Goal: Transaction & Acquisition: Purchase product/service

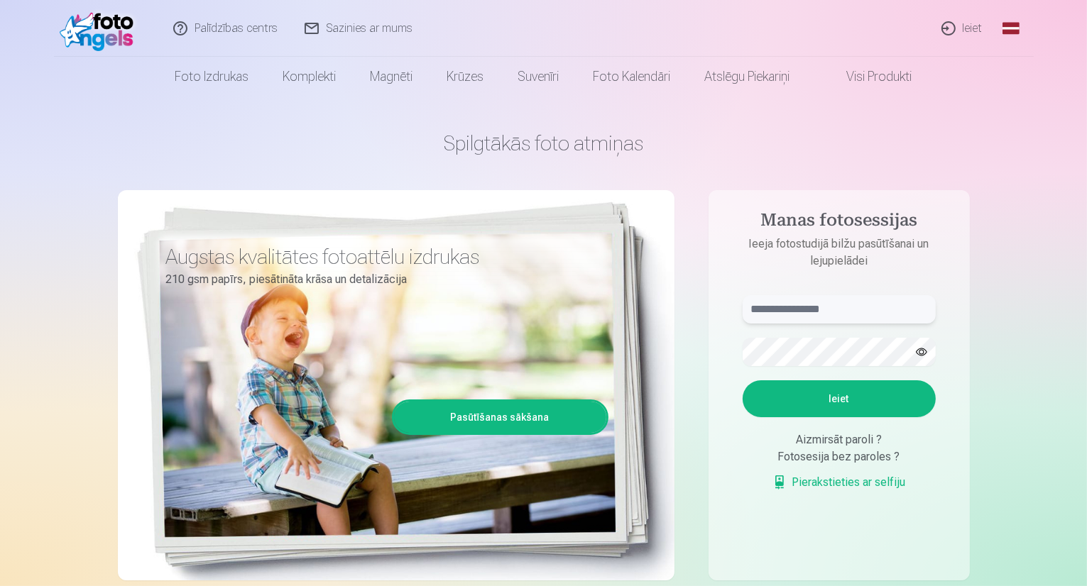
click at [801, 307] on input "text" at bounding box center [839, 309] width 193 height 28
click at [802, 307] on input "******" at bounding box center [839, 309] width 193 height 28
type input "**********"
click at [772, 401] on button "Ieiet" at bounding box center [839, 399] width 193 height 37
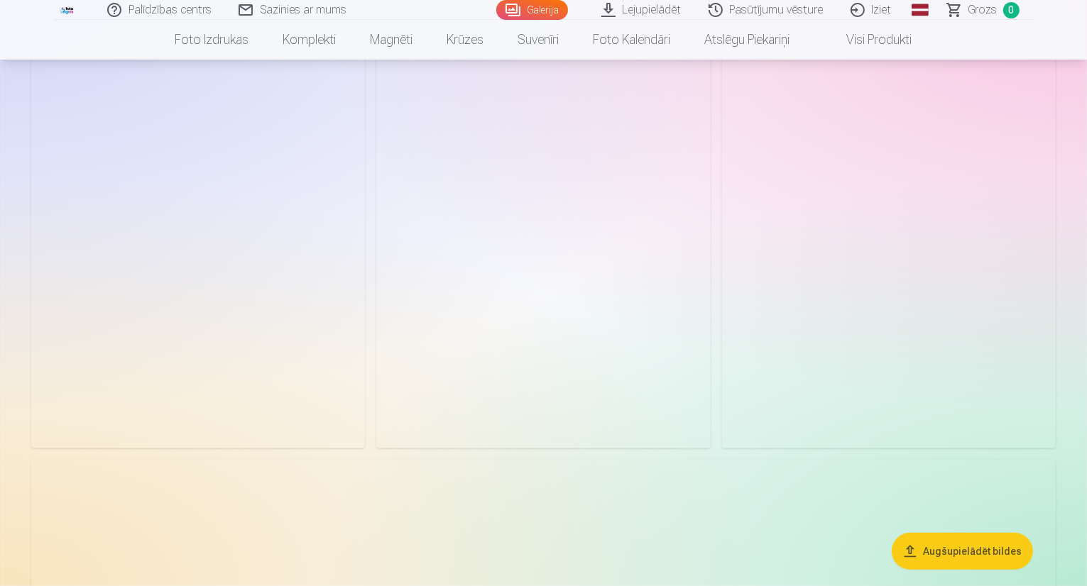
scroll to position [568, 0]
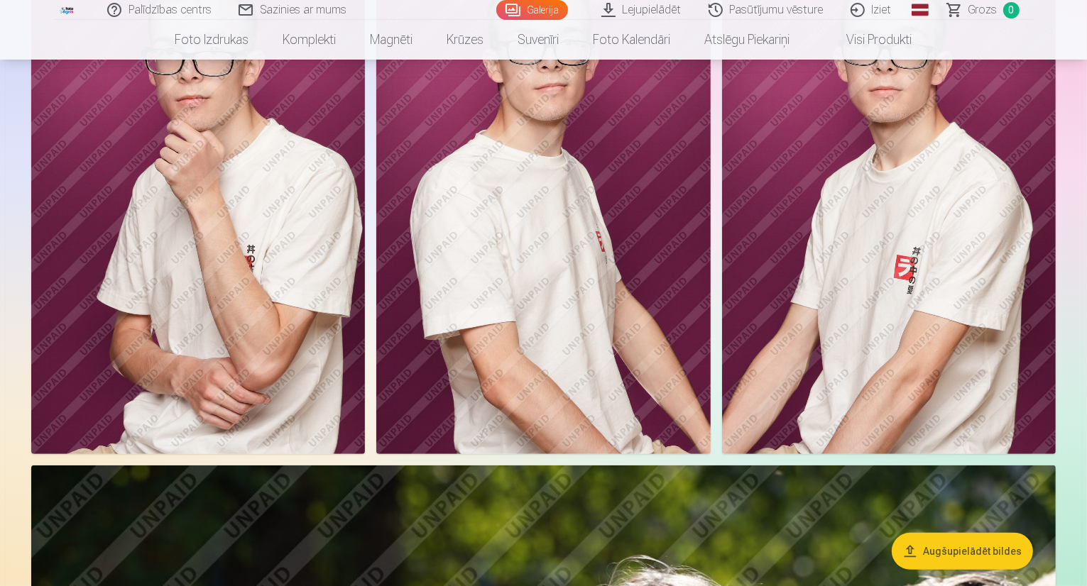
click at [365, 265] on img at bounding box center [198, 203] width 334 height 501
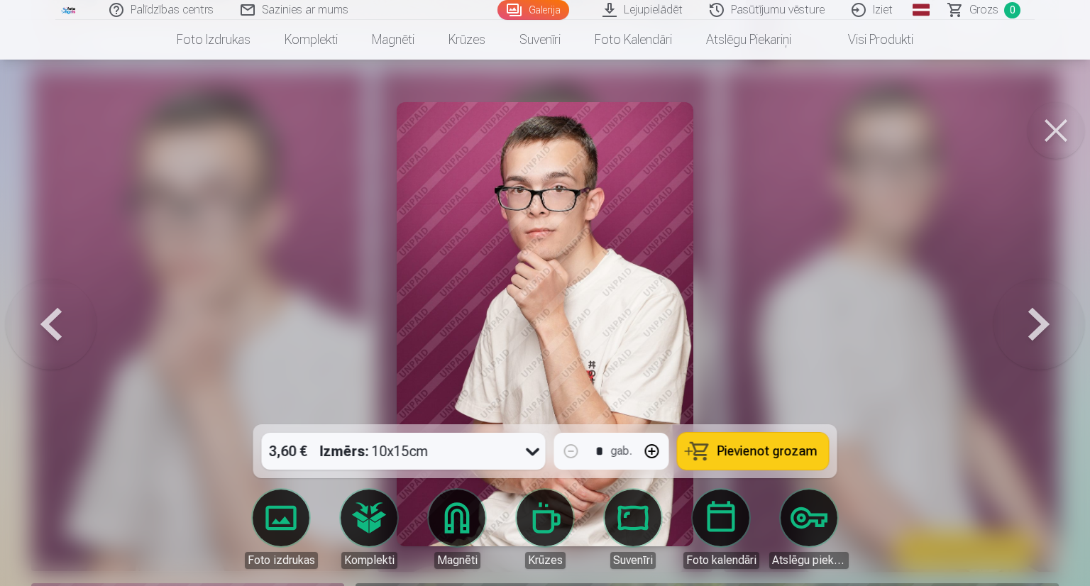
click at [534, 449] on icon at bounding box center [533, 451] width 23 height 23
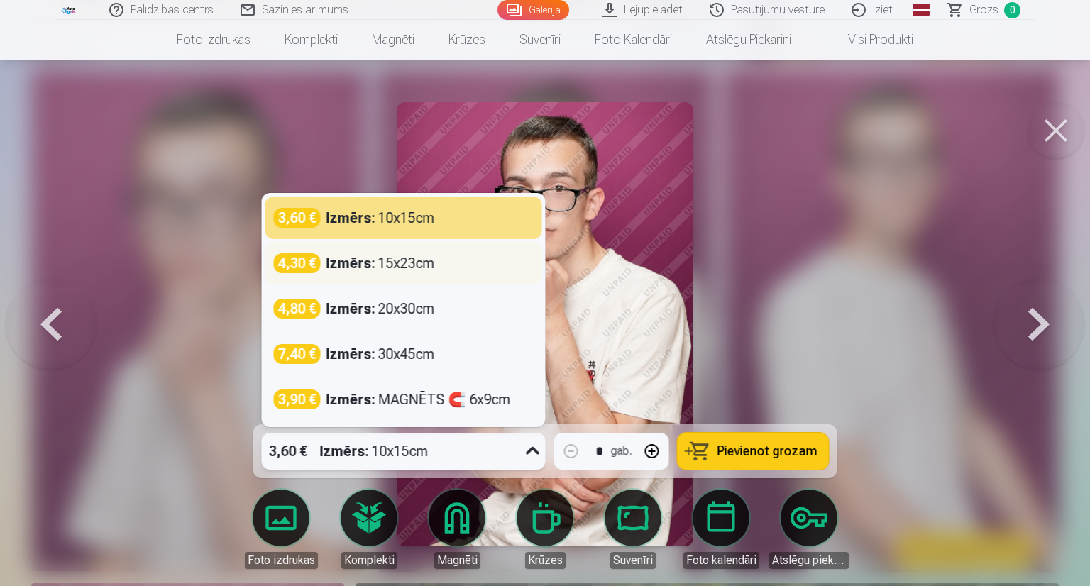
click at [463, 272] on div "4,30 € Izmērs : 15x23cm" at bounding box center [404, 263] width 260 height 20
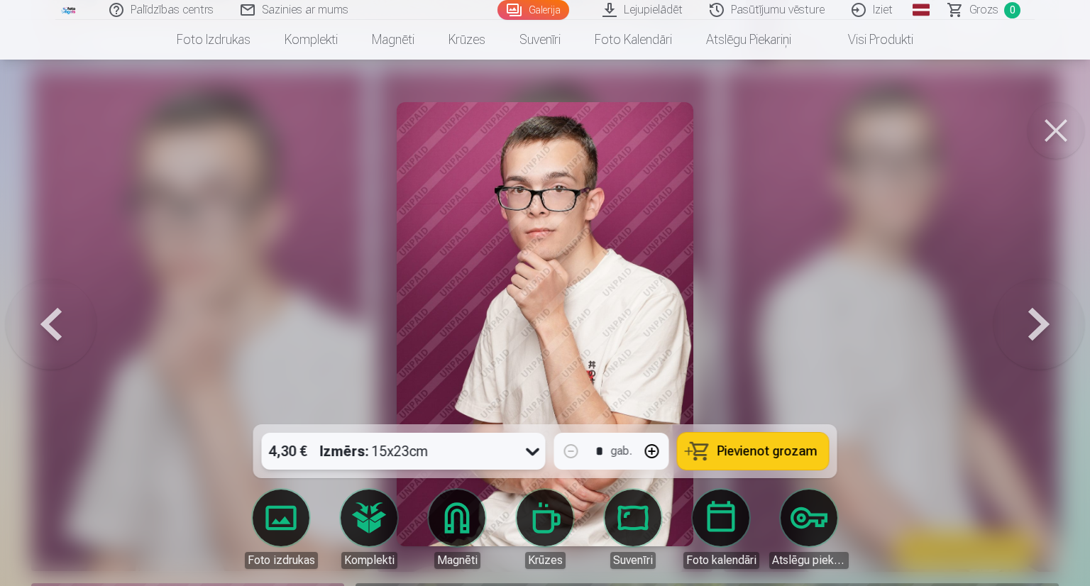
click at [527, 449] on icon at bounding box center [533, 451] width 23 height 23
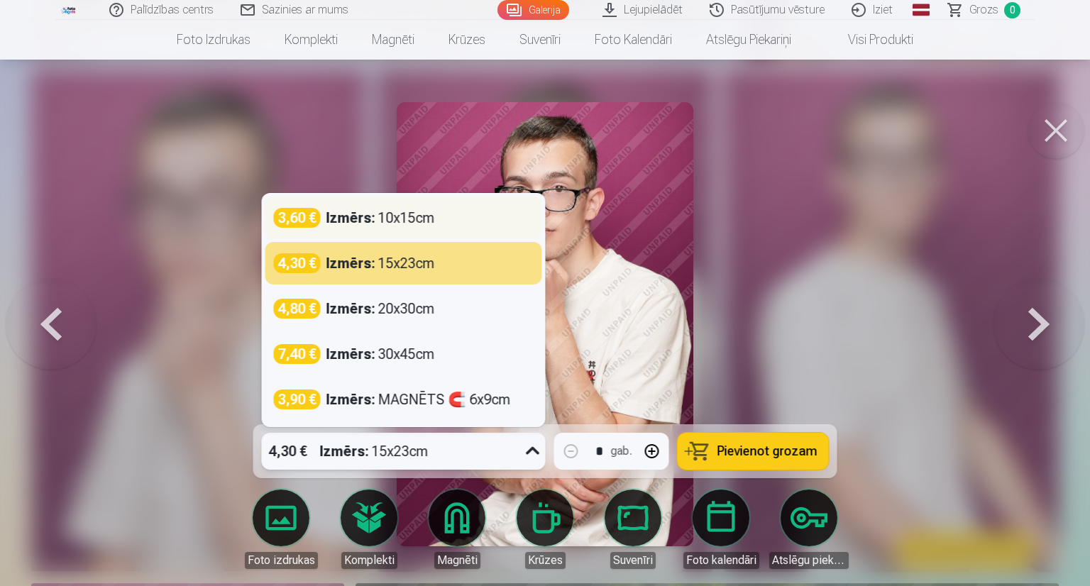
click at [414, 218] on div "Izmērs : 10x15cm" at bounding box center [381, 218] width 109 height 20
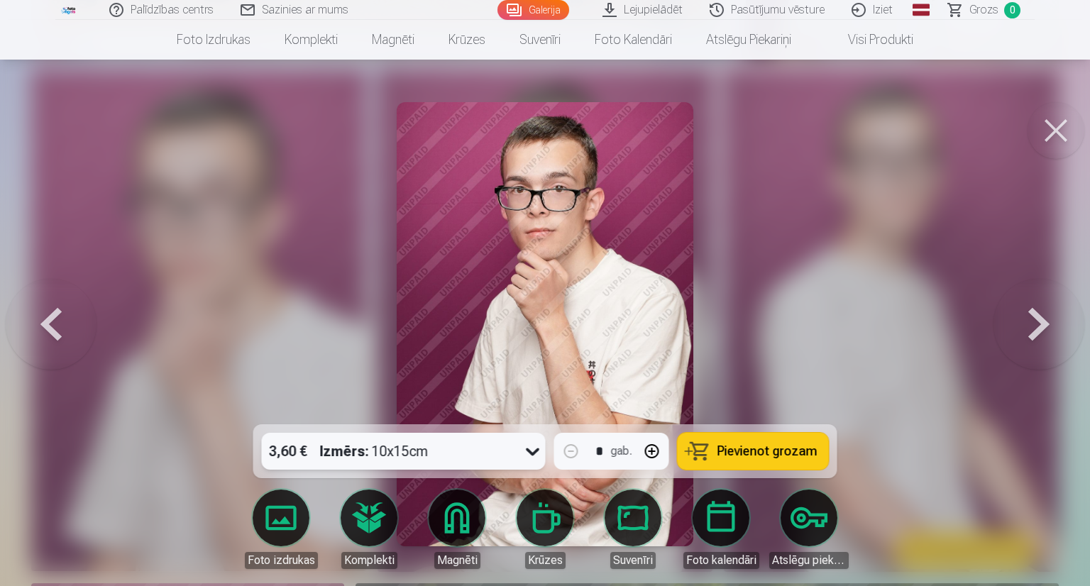
click at [535, 452] on icon at bounding box center [533, 451] width 23 height 23
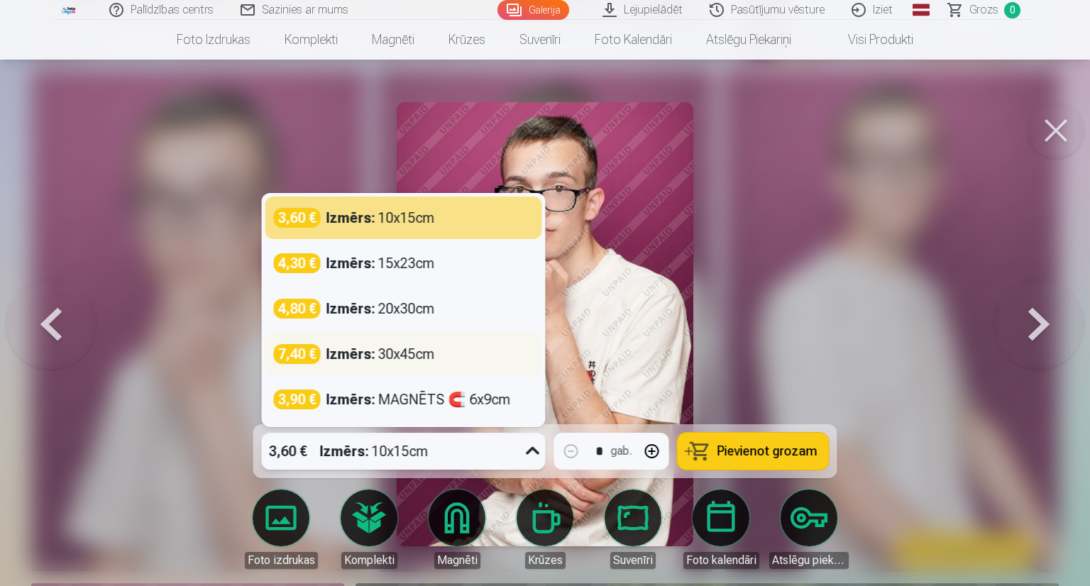
click at [389, 350] on div "Izmērs : 30x45cm" at bounding box center [381, 354] width 109 height 20
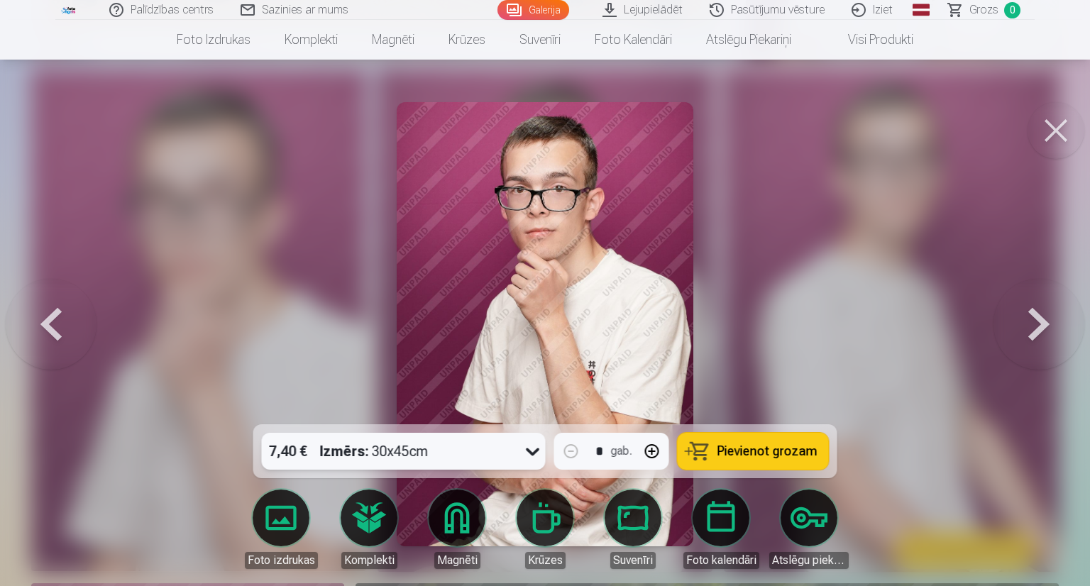
click at [540, 452] on icon at bounding box center [533, 451] width 23 height 23
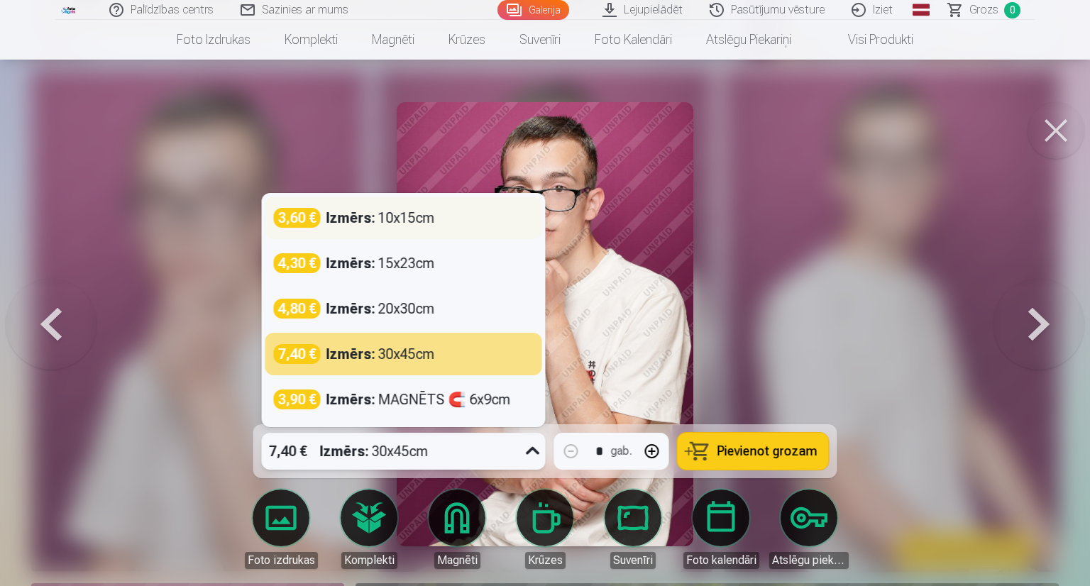
click at [400, 228] on div "3,60 € Izmērs : 10x15cm" at bounding box center [404, 218] width 277 height 43
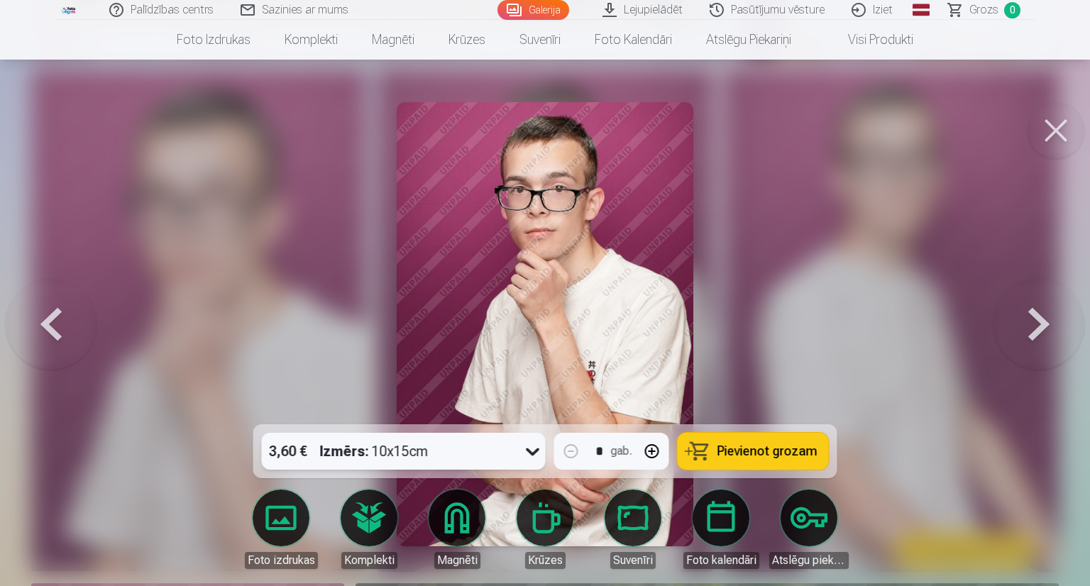
click at [751, 449] on span "Pievienot grozam" at bounding box center [768, 451] width 100 height 13
click at [1063, 129] on button at bounding box center [1056, 130] width 57 height 57
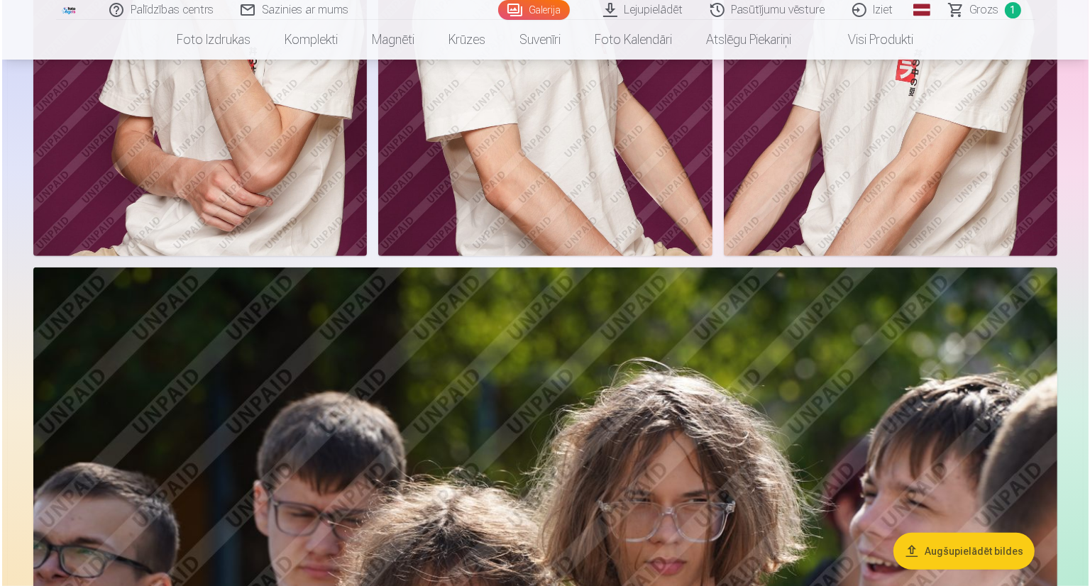
scroll to position [568, 0]
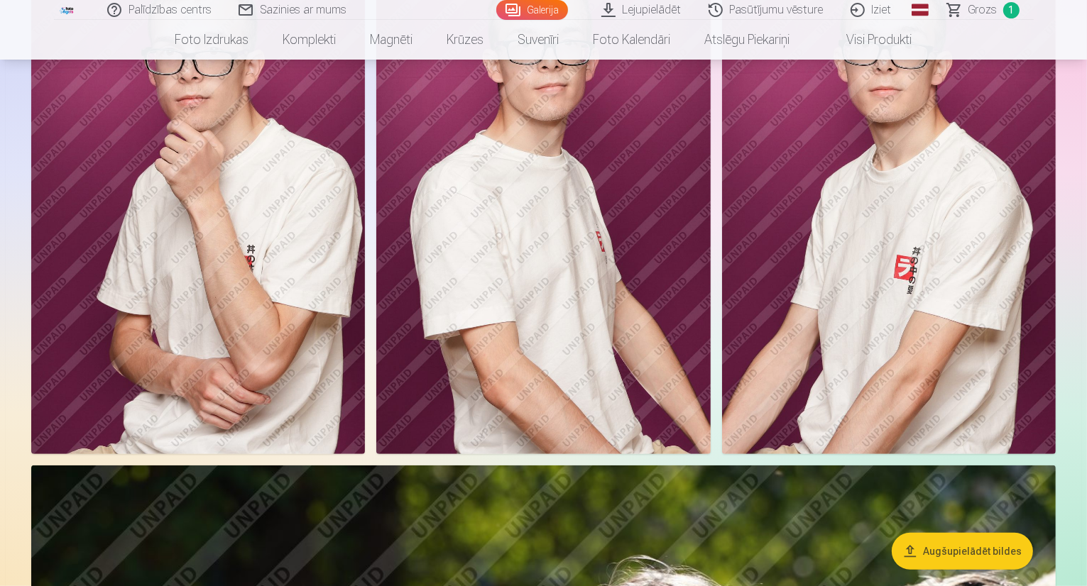
click at [710, 293] on img at bounding box center [543, 203] width 334 height 501
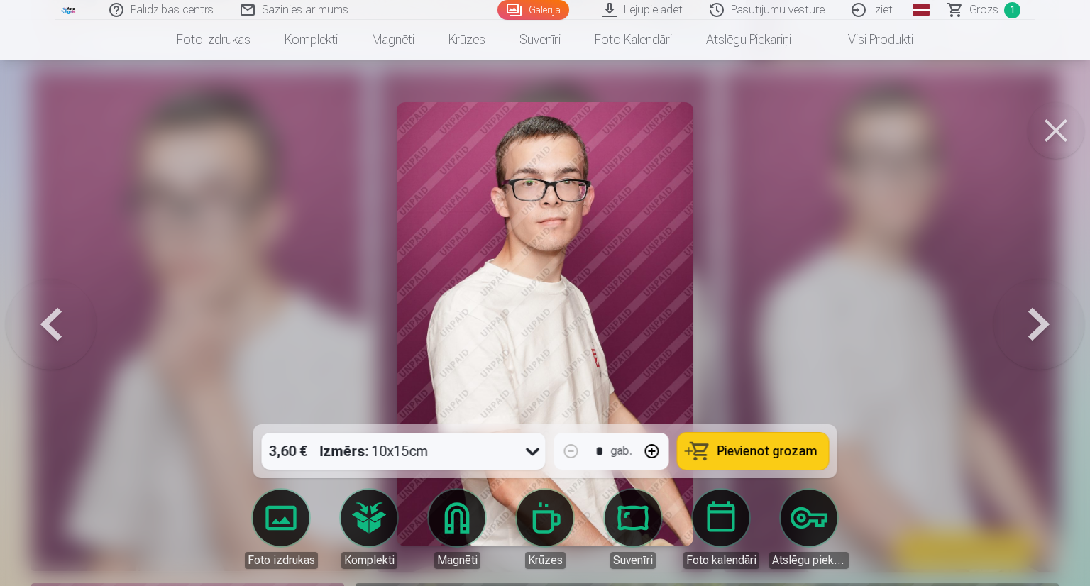
click at [780, 451] on span "Pievienot grozam" at bounding box center [768, 451] width 100 height 13
click at [667, 12] on link "Lejupielādēt" at bounding box center [643, 10] width 107 height 20
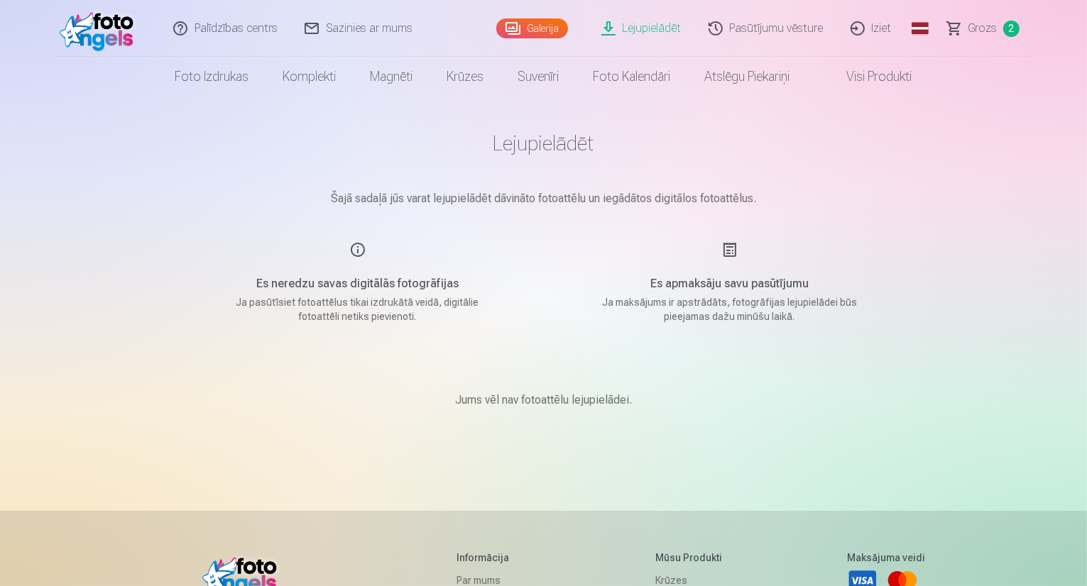
click at [994, 27] on span "Grozs" at bounding box center [982, 28] width 29 height 17
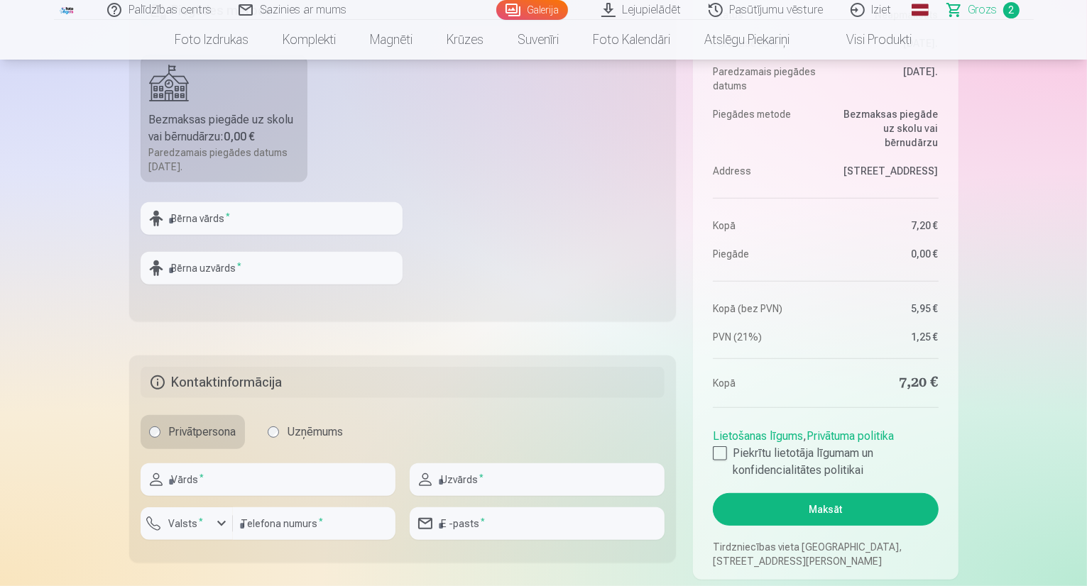
scroll to position [568, 0]
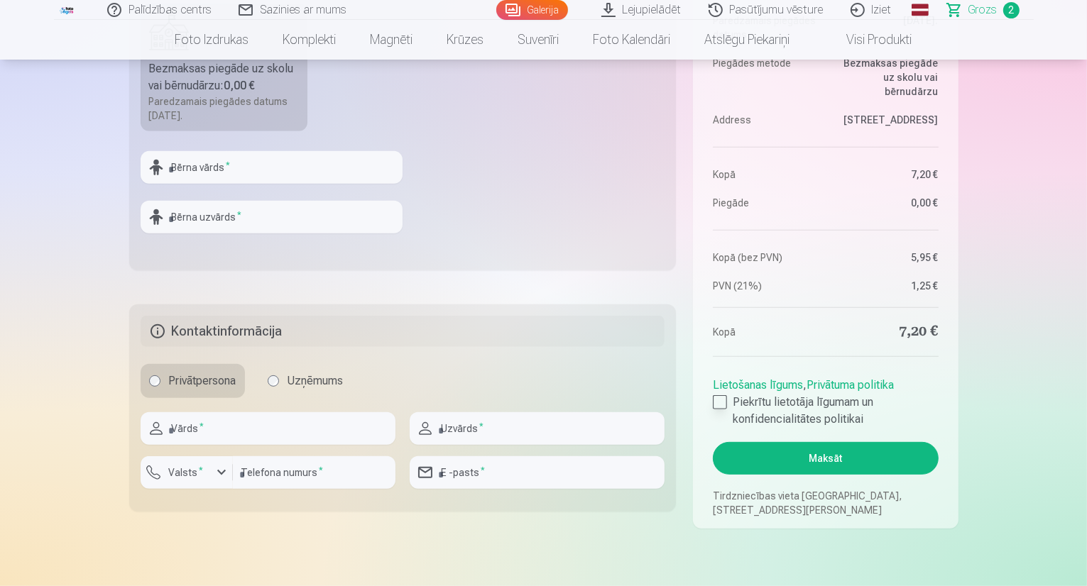
click at [716, 404] on div at bounding box center [720, 402] width 14 height 14
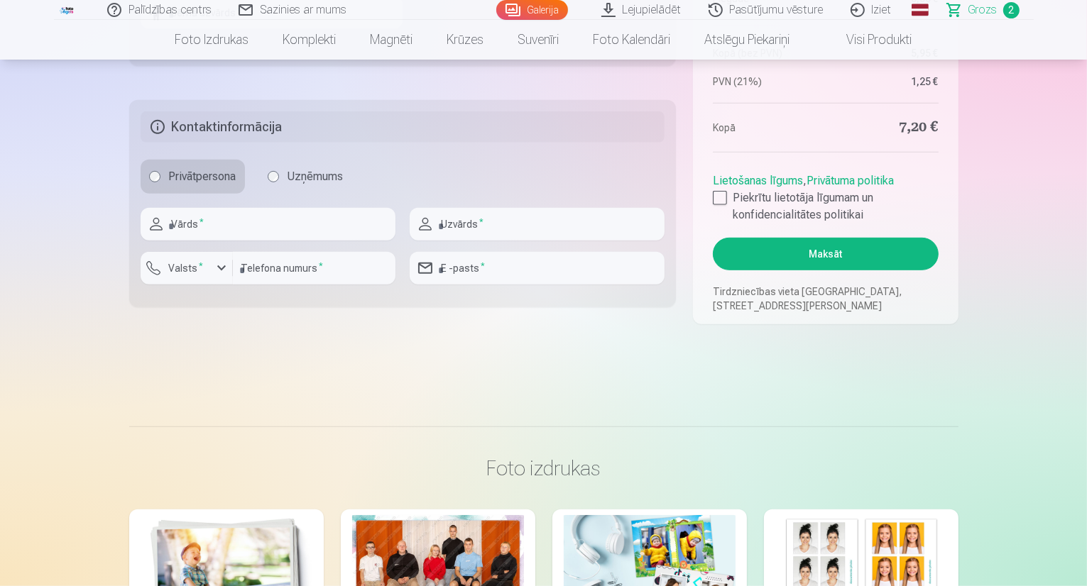
scroll to position [781, 0]
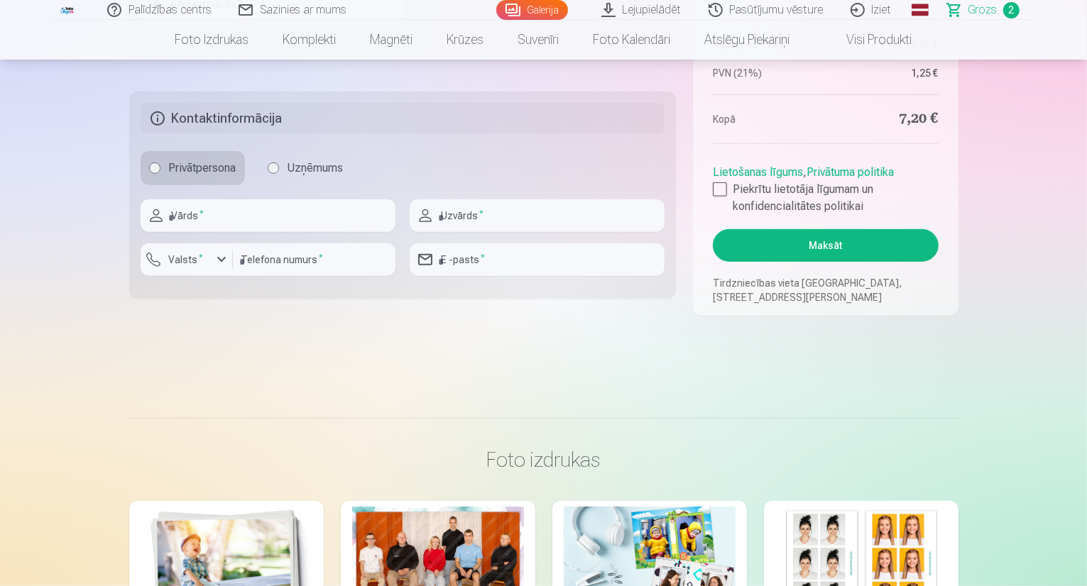
click at [831, 248] on button "Maksāt" at bounding box center [825, 245] width 225 height 33
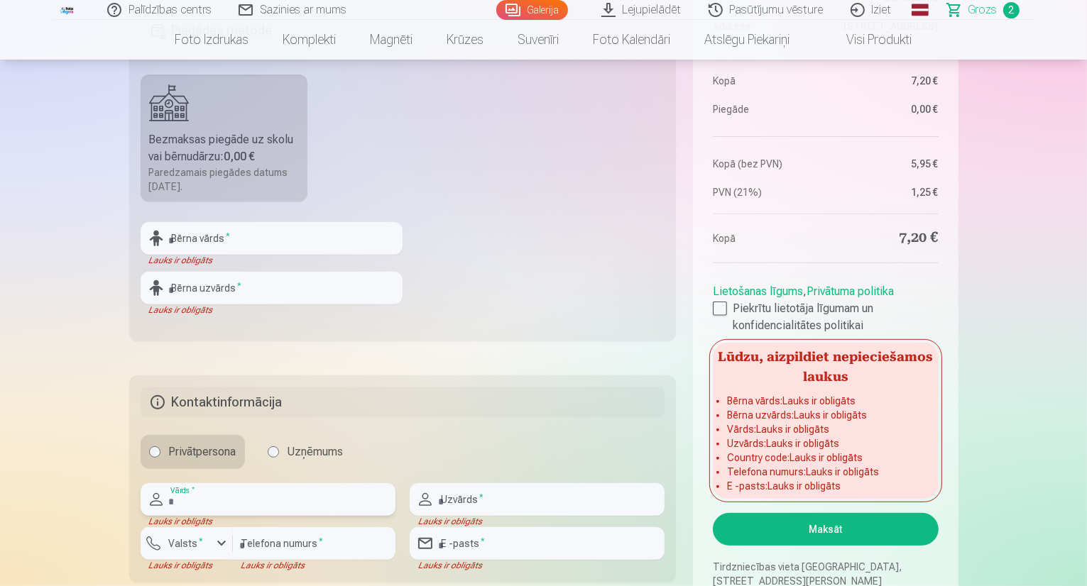
scroll to position [568, 0]
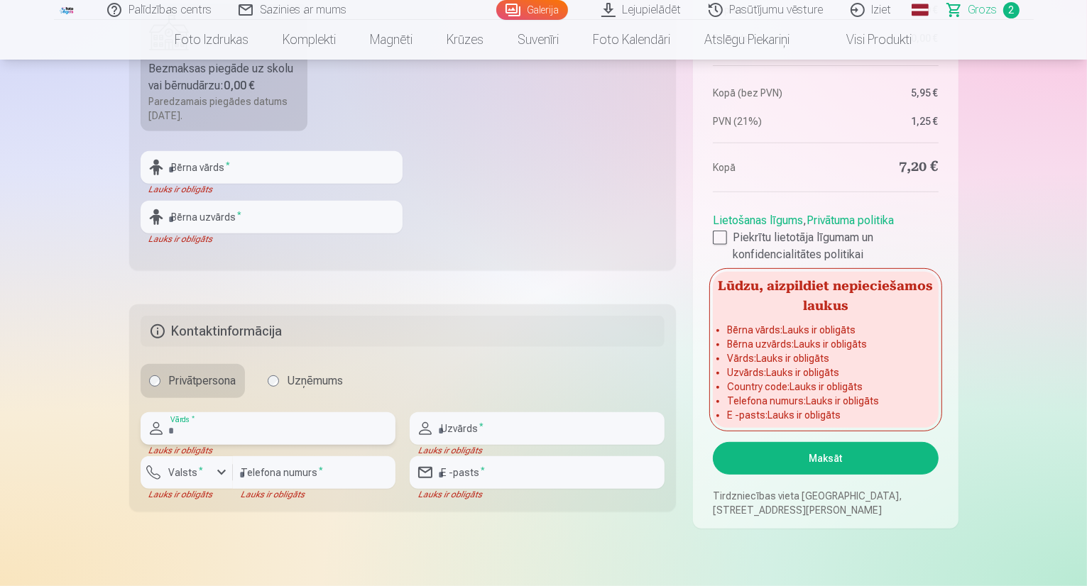
click at [258, 429] on input "text" at bounding box center [268, 428] width 255 height 33
type input "******"
type input "*********"
type input "********"
type input "**********"
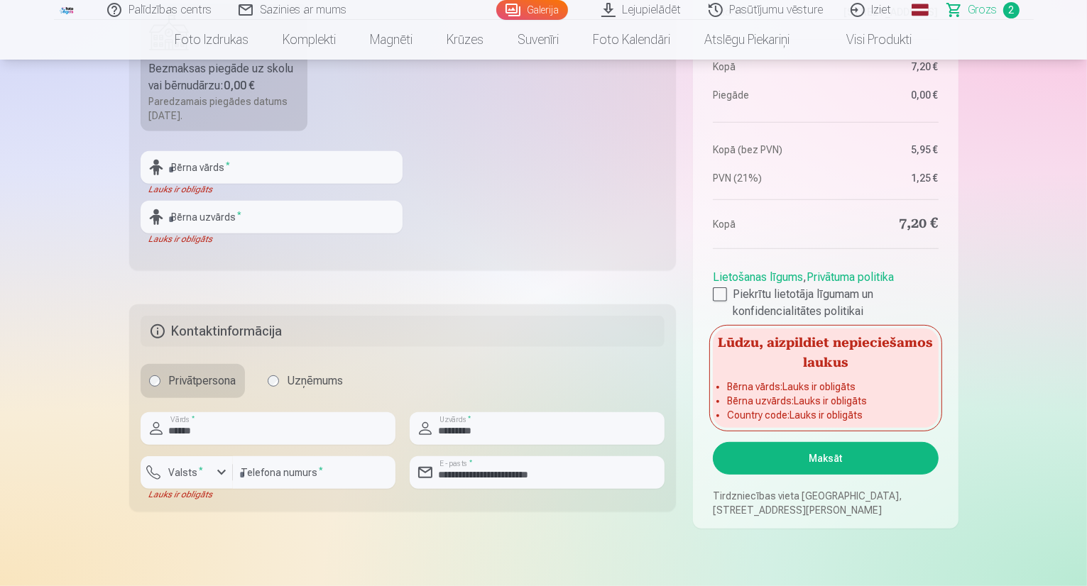
click at [818, 452] on button "Maksāt" at bounding box center [825, 458] width 225 height 33
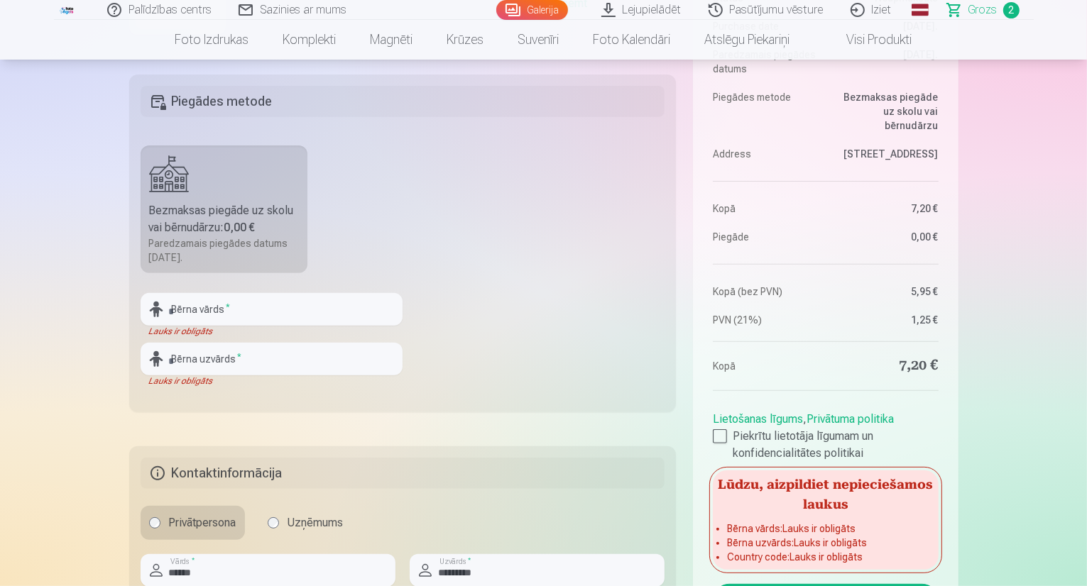
scroll to position [426, 0]
click at [236, 302] on input "text" at bounding box center [272, 309] width 262 height 33
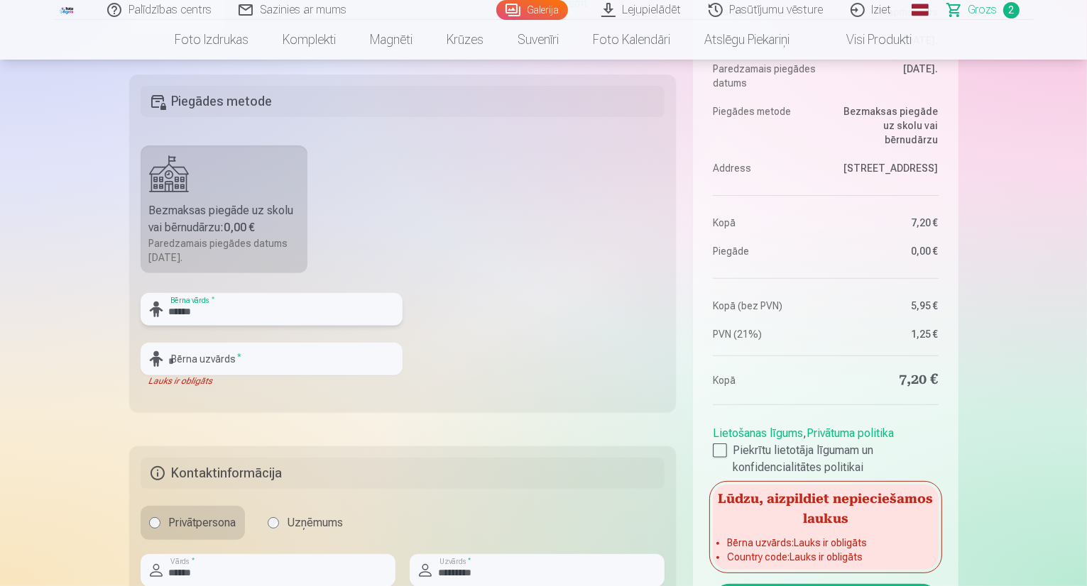
type input "******"
click at [264, 361] on input "text" at bounding box center [272, 359] width 262 height 33
type input "*********"
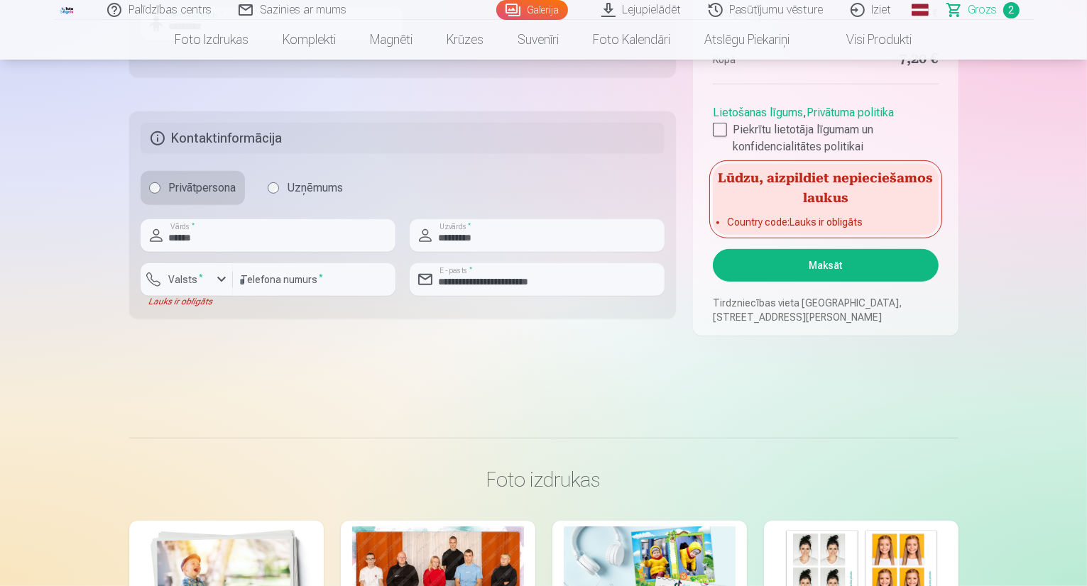
scroll to position [781, 0]
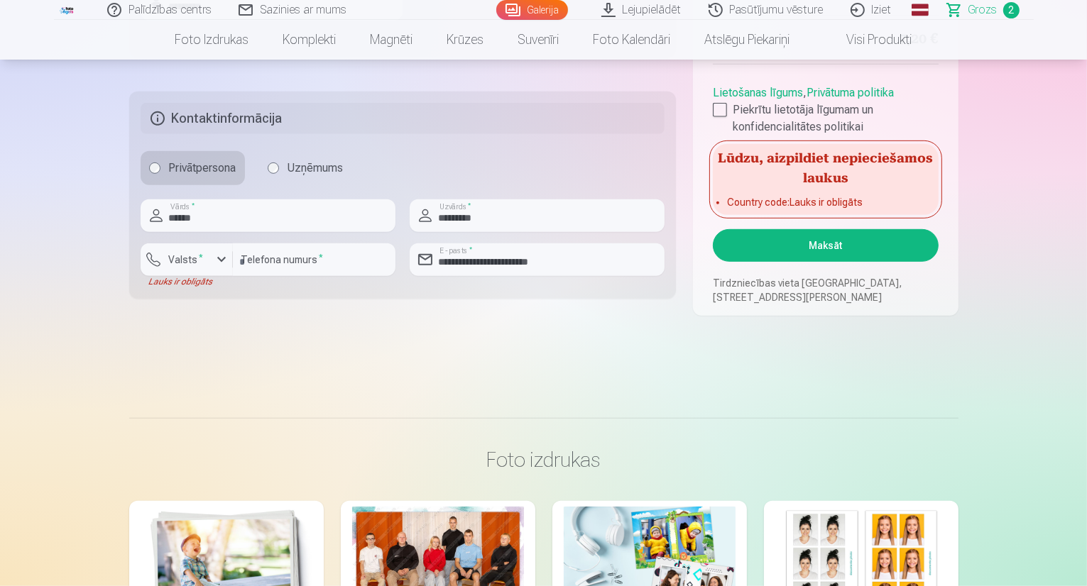
click at [829, 253] on button "Maksāt" at bounding box center [825, 245] width 225 height 33
click at [199, 284] on div "Lauks ir obligāts" at bounding box center [187, 281] width 92 height 11
drag, startPoint x: 203, startPoint y: 280, endPoint x: 159, endPoint y: 282, distance: 44.0
click at [159, 282] on div "Lauks ir obligāts" at bounding box center [187, 281] width 92 height 11
click at [230, 285] on div "Lauks ir obligāts" at bounding box center [187, 281] width 92 height 11
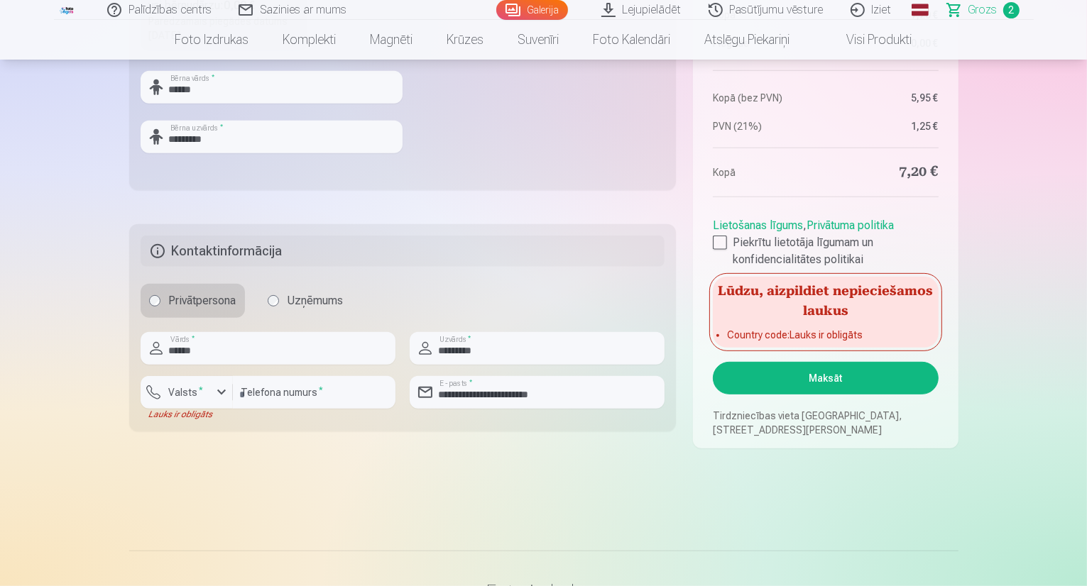
scroll to position [710, 0]
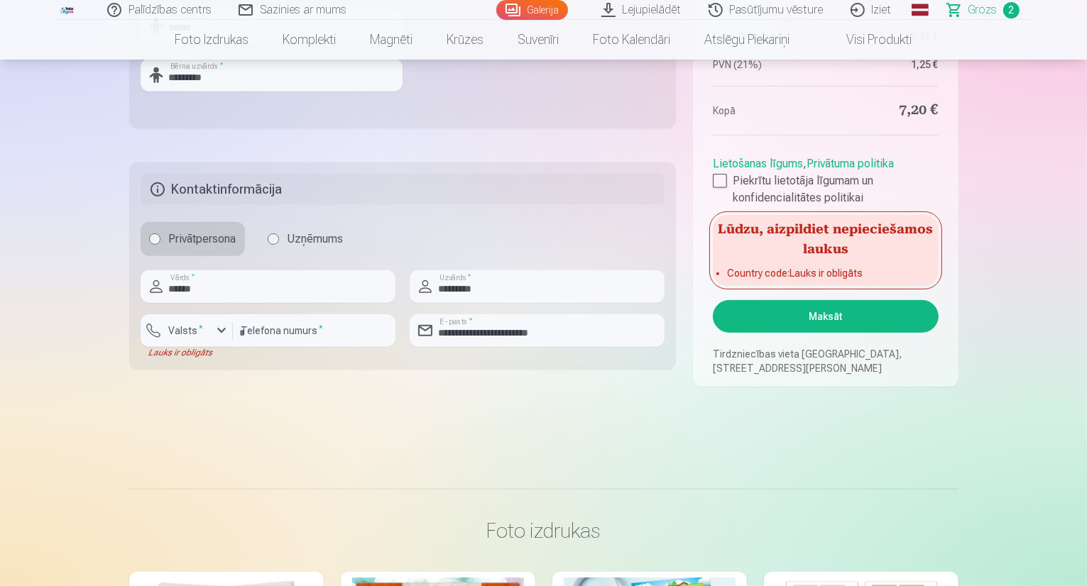
click at [792, 313] on button "Maksāt" at bounding box center [825, 316] width 225 height 33
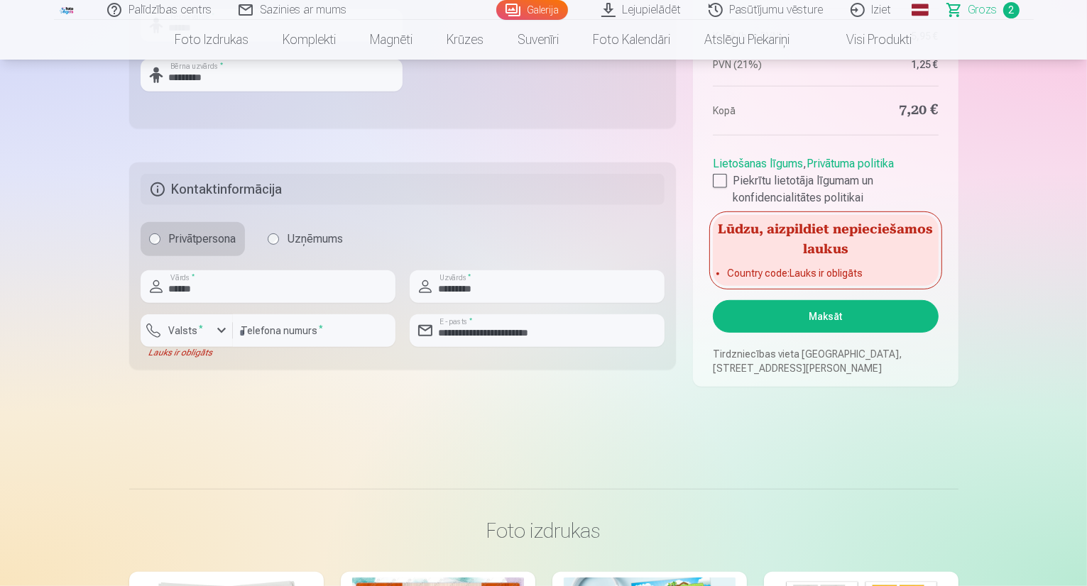
click at [792, 313] on button "Maksāt" at bounding box center [825, 316] width 225 height 33
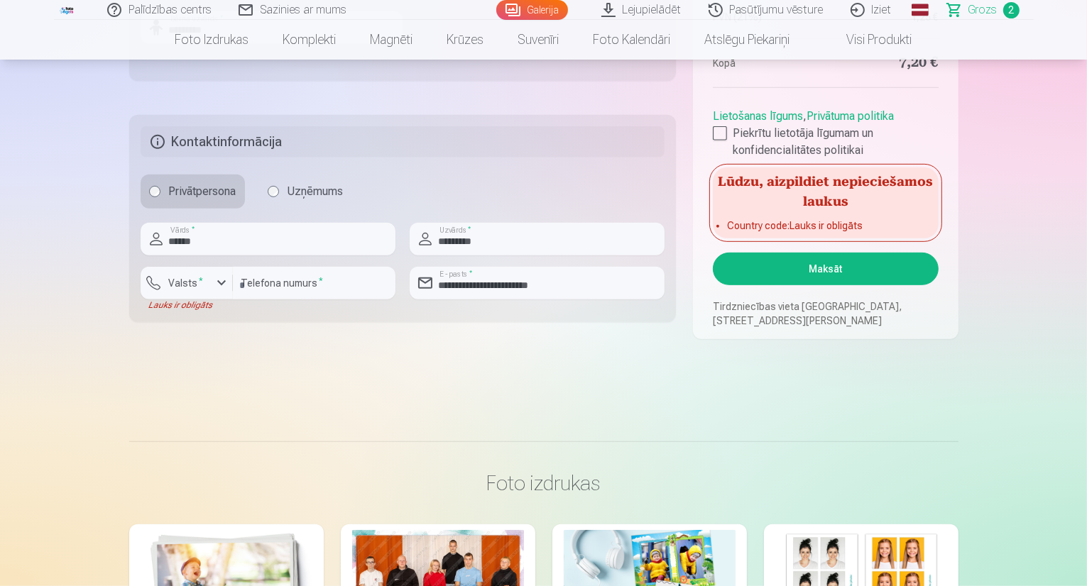
scroll to position [852, 0]
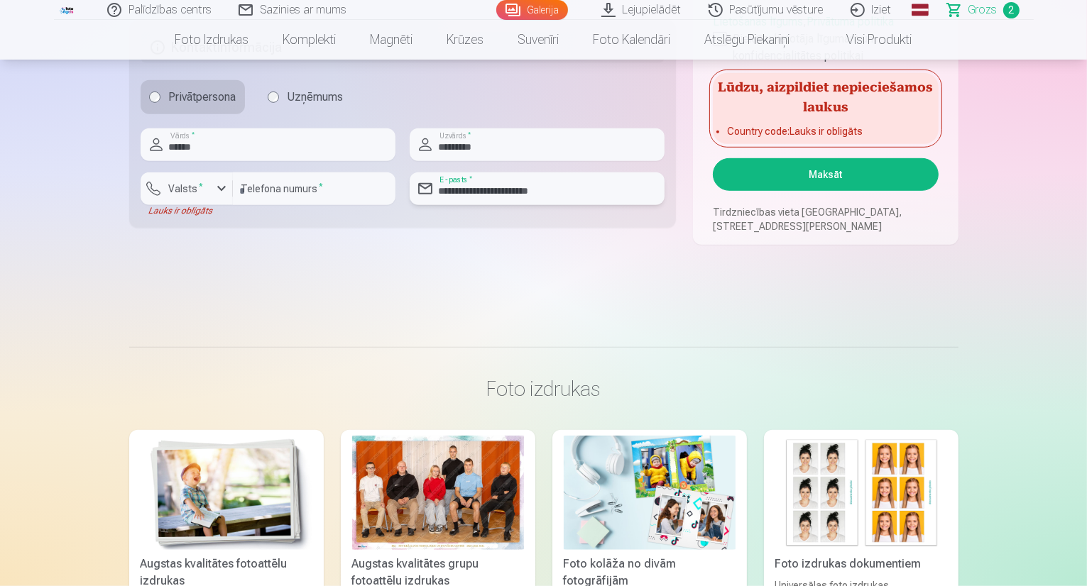
click at [574, 190] on input "**********" at bounding box center [537, 189] width 255 height 33
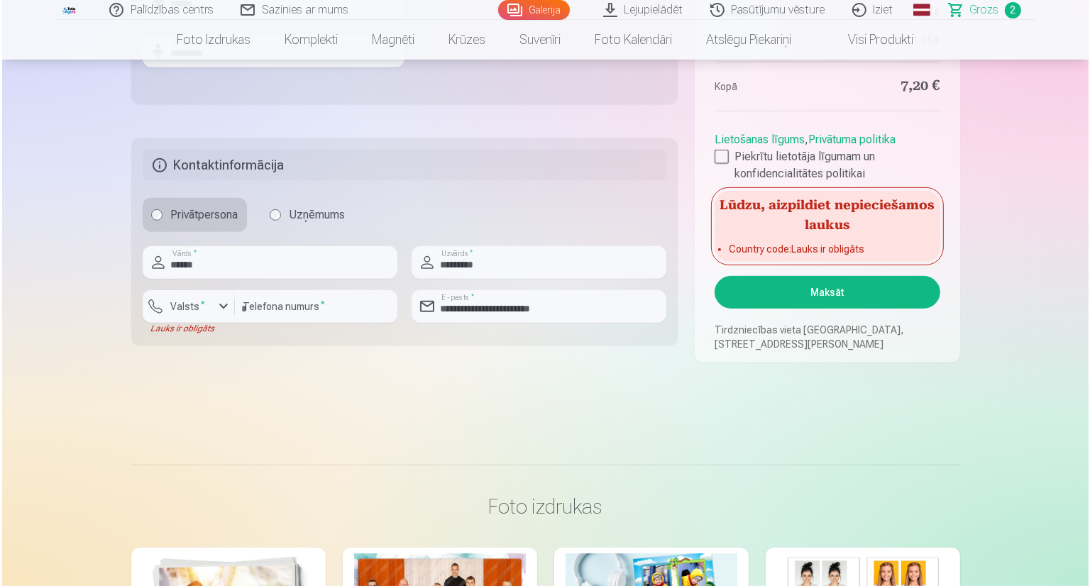
scroll to position [710, 0]
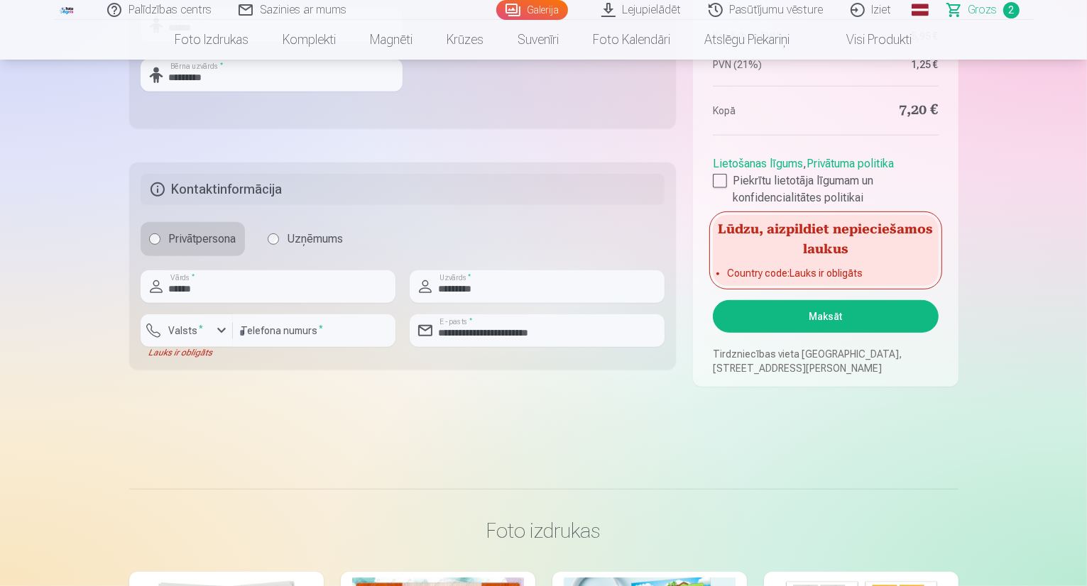
click at [200, 348] on div "Lauks ir obligāts" at bounding box center [187, 352] width 92 height 11
click at [194, 333] on label "Valsts *" at bounding box center [186, 331] width 46 height 14
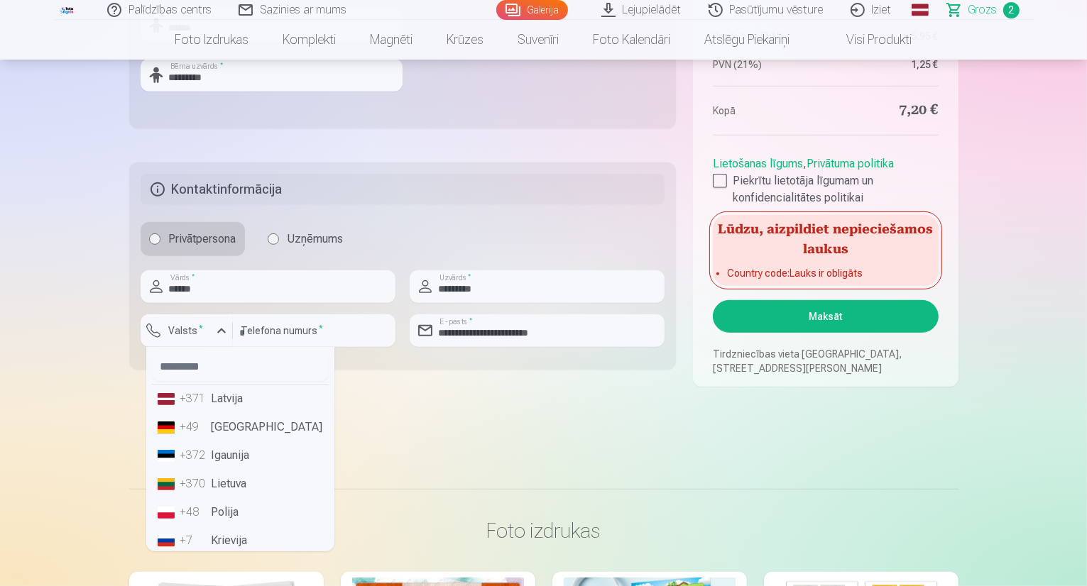
click at [219, 401] on li "+371 Latvija" at bounding box center [240, 399] width 177 height 28
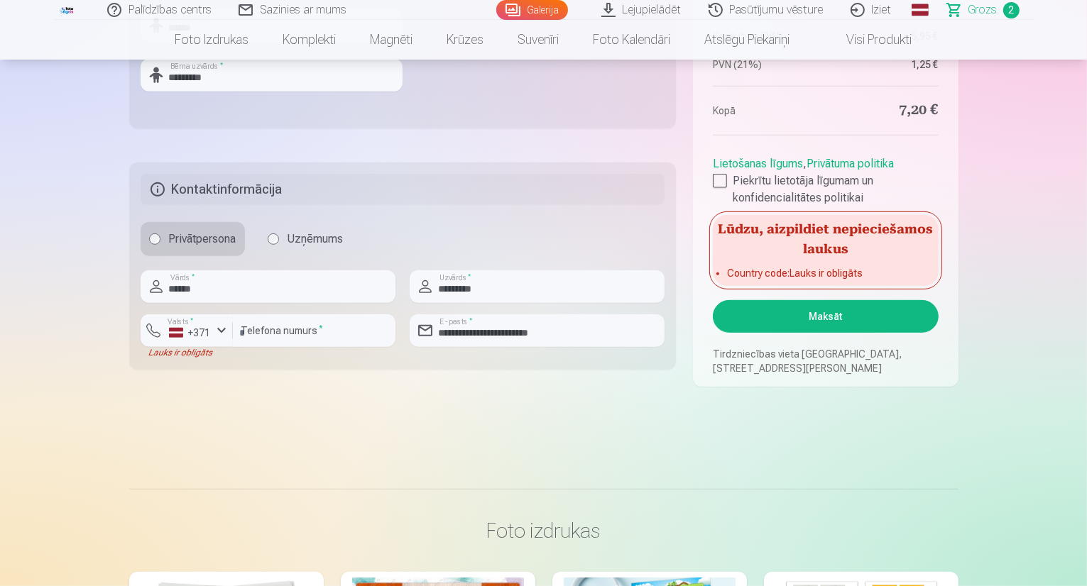
click at [802, 319] on button "Maksāt" at bounding box center [825, 316] width 225 height 33
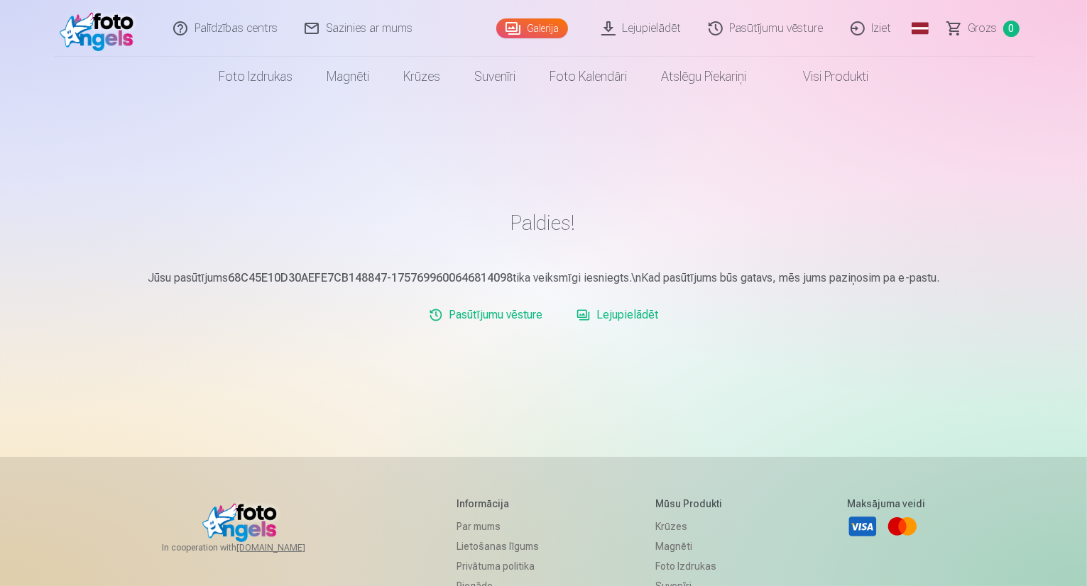
click at [627, 315] on link "Lejupielādēt" at bounding box center [617, 315] width 93 height 28
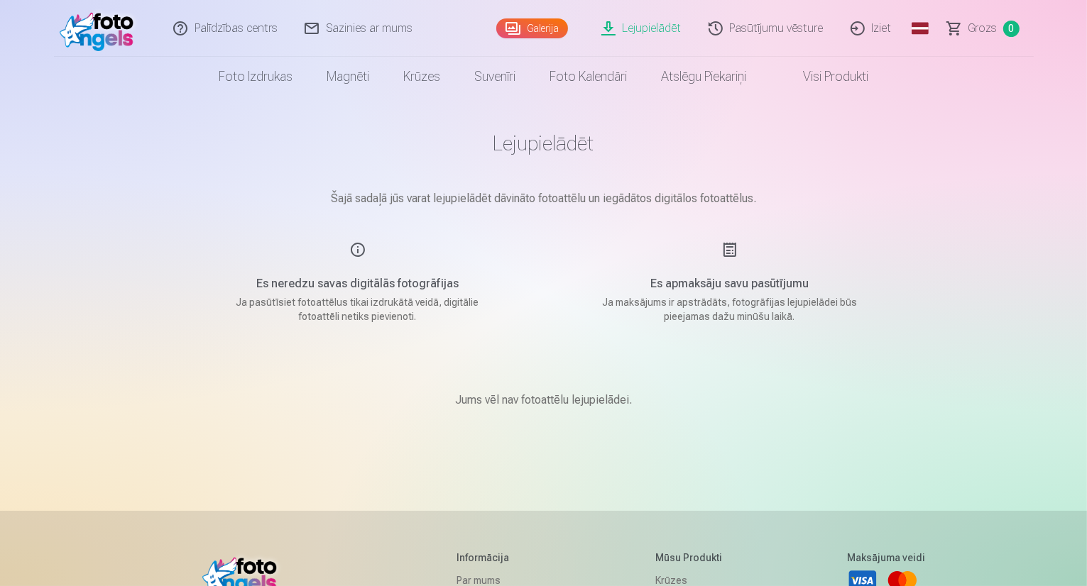
click at [749, 26] on link "Pasūtījumu vēsture" at bounding box center [767, 28] width 142 height 57
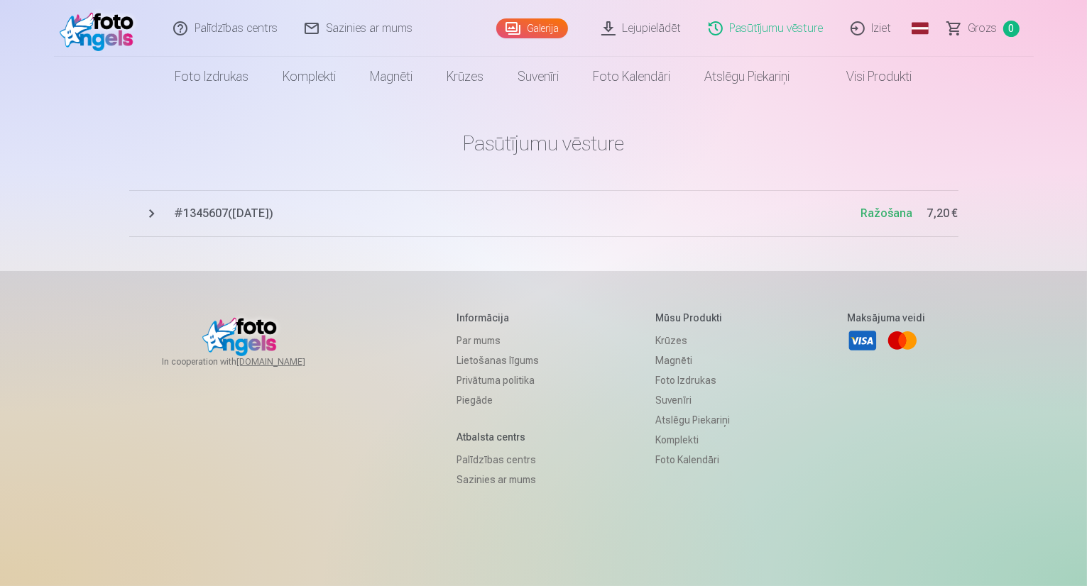
click at [250, 213] on span "# 1345607 ( 12.09.2025 )" at bounding box center [518, 213] width 687 height 17
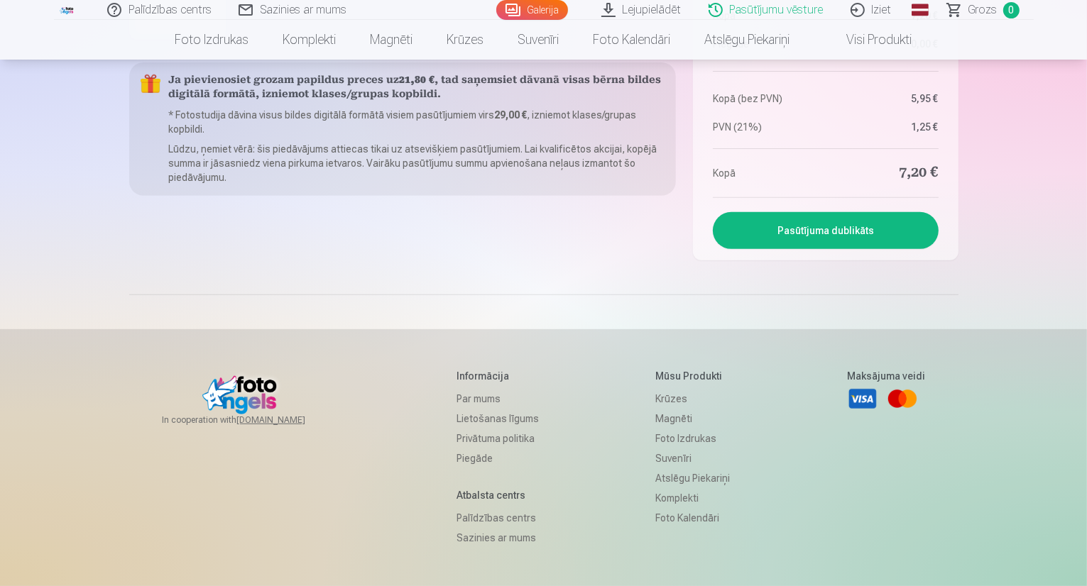
scroll to position [355, 0]
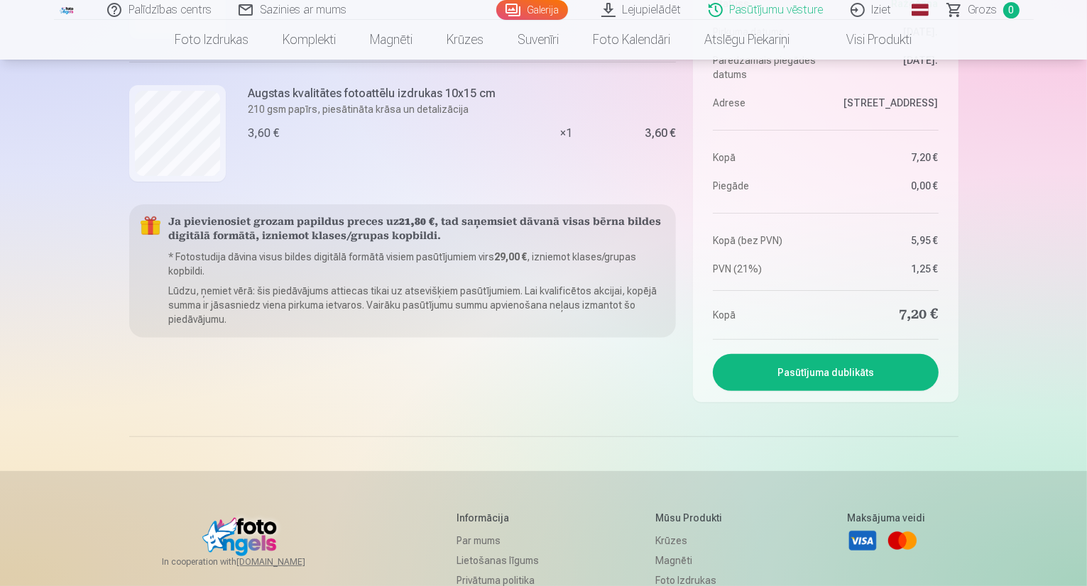
click at [829, 383] on button "Pasūtījuma dublikāts" at bounding box center [825, 372] width 225 height 37
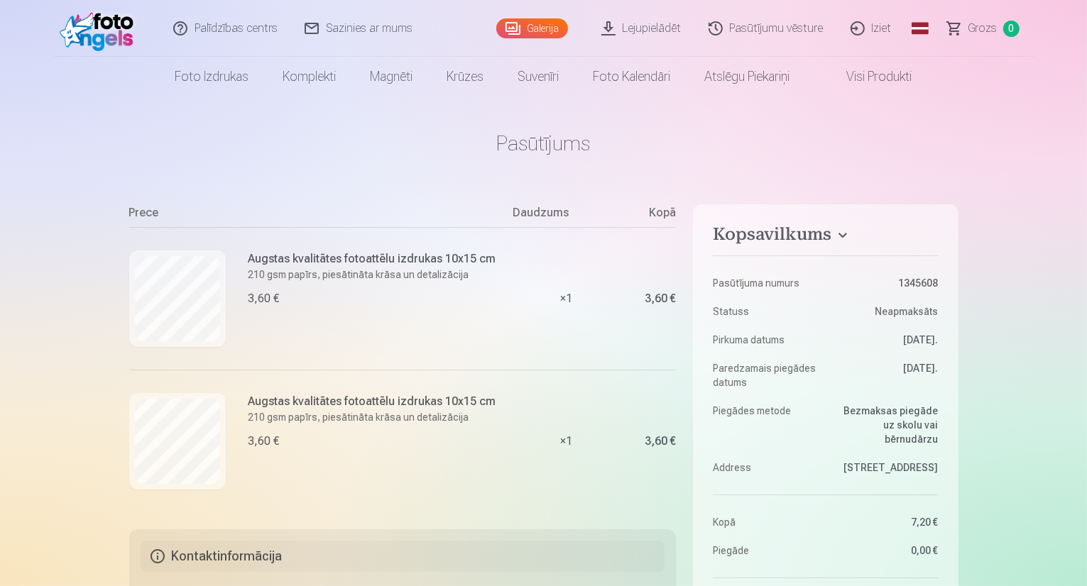
click at [105, 29] on img at bounding box center [101, 28] width 82 height 45
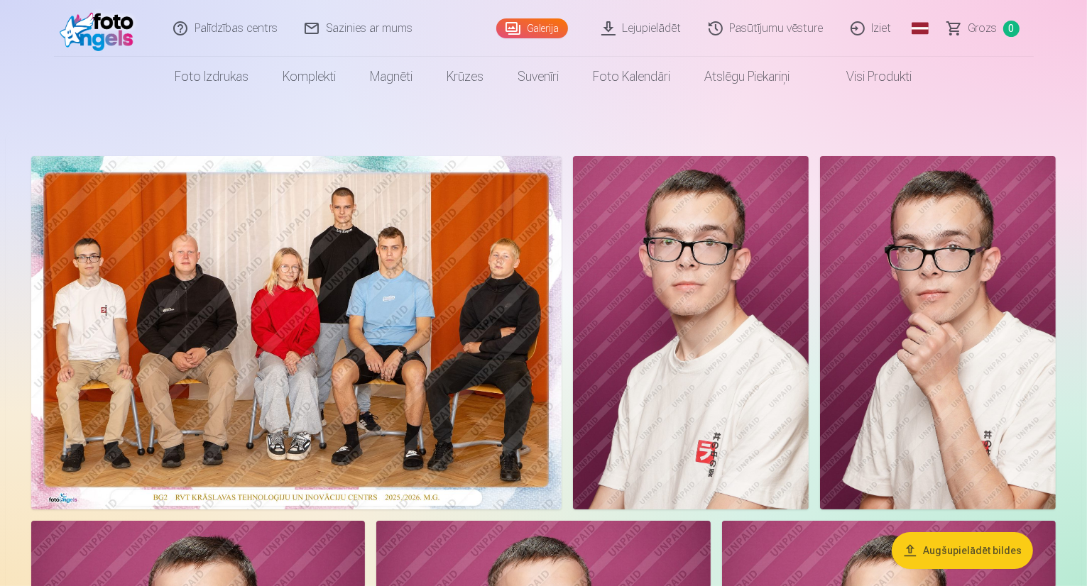
click at [988, 26] on span "Grozs" at bounding box center [982, 28] width 29 height 17
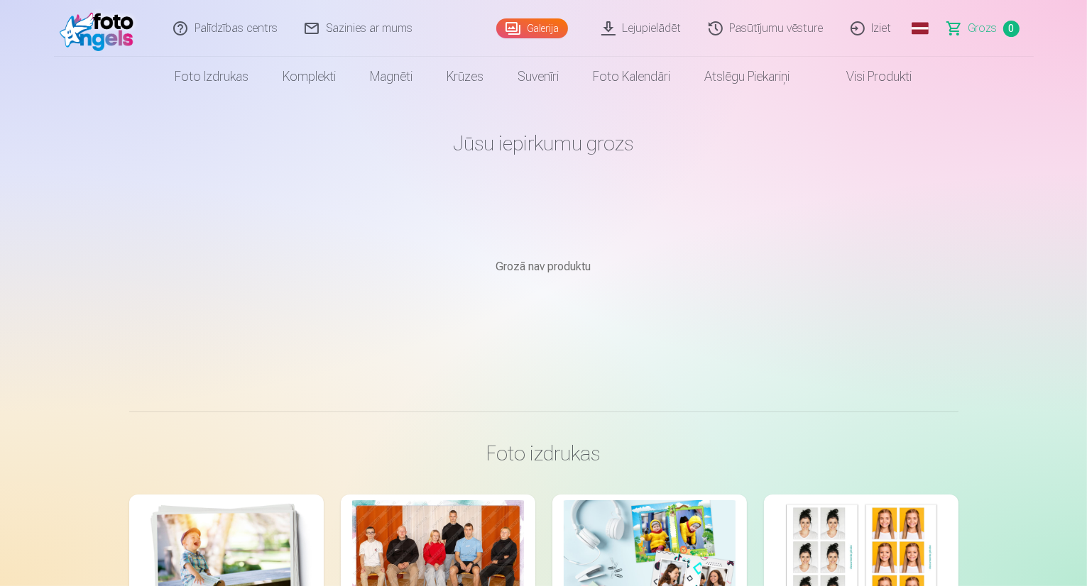
click at [638, 33] on link "Lejupielādēt" at bounding box center [642, 28] width 107 height 57
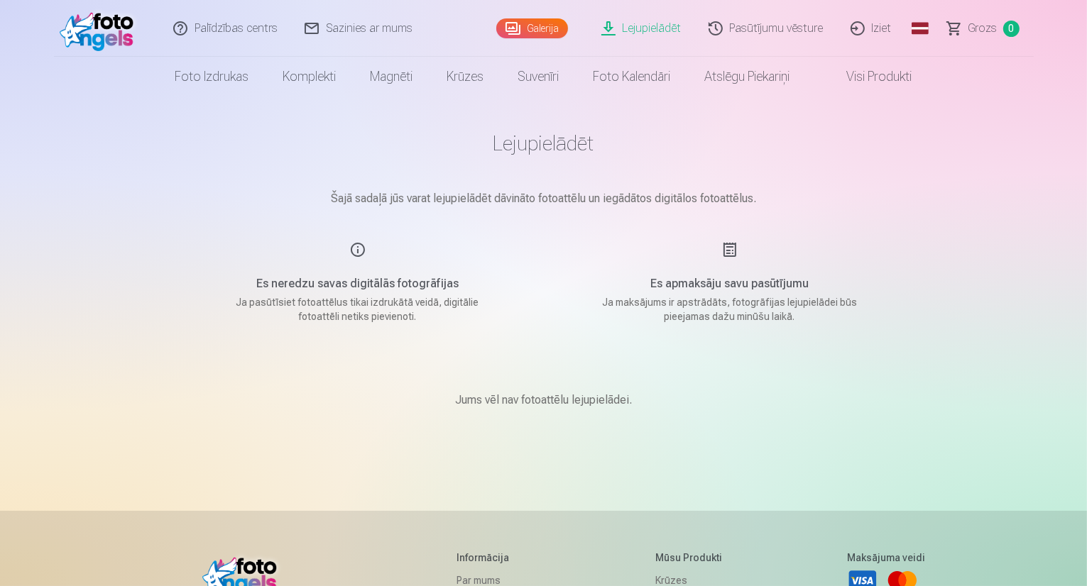
click at [650, 31] on link "Lejupielādēt" at bounding box center [642, 28] width 107 height 57
click at [540, 33] on link "Galerija" at bounding box center [532, 28] width 72 height 20
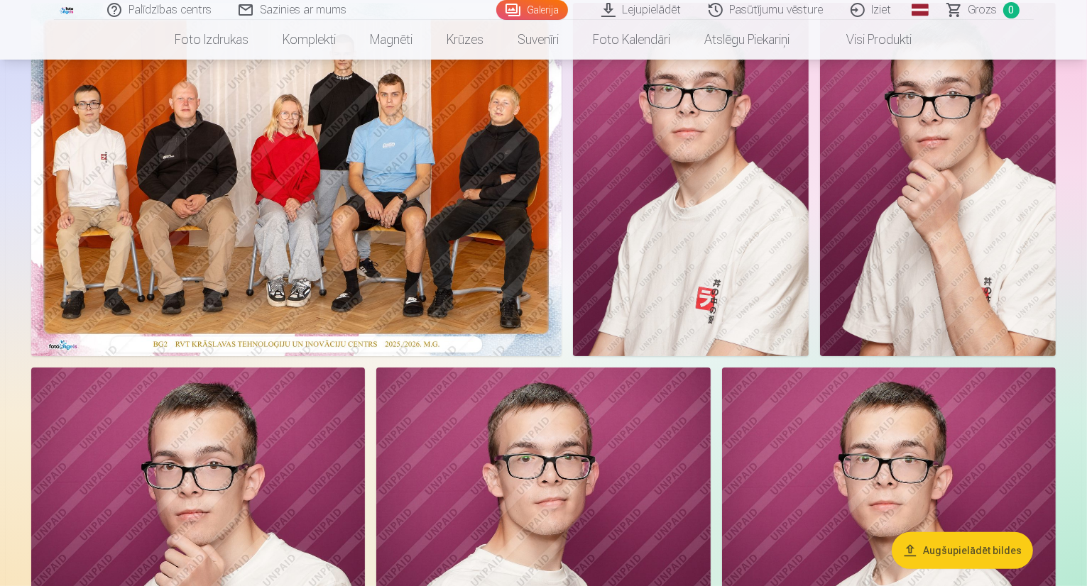
scroll to position [142, 0]
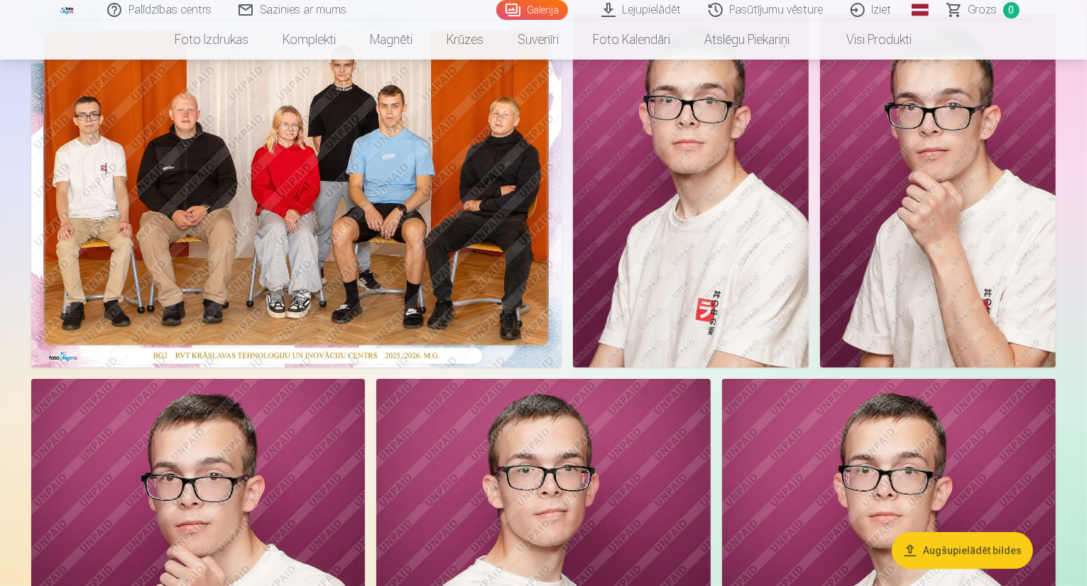
click at [809, 217] on img at bounding box center [691, 191] width 236 height 354
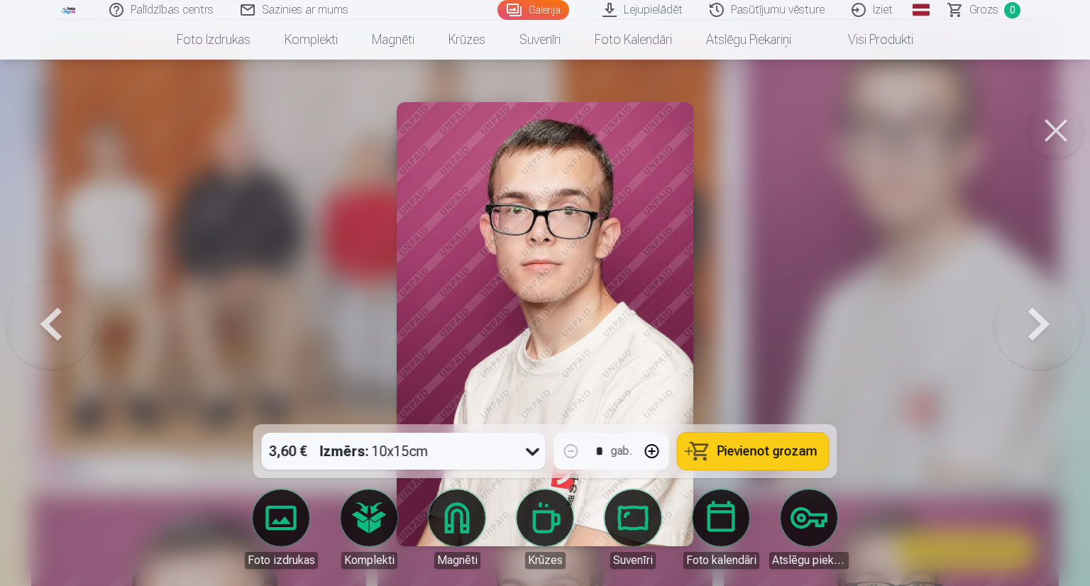
click at [534, 451] on icon at bounding box center [533, 451] width 23 height 23
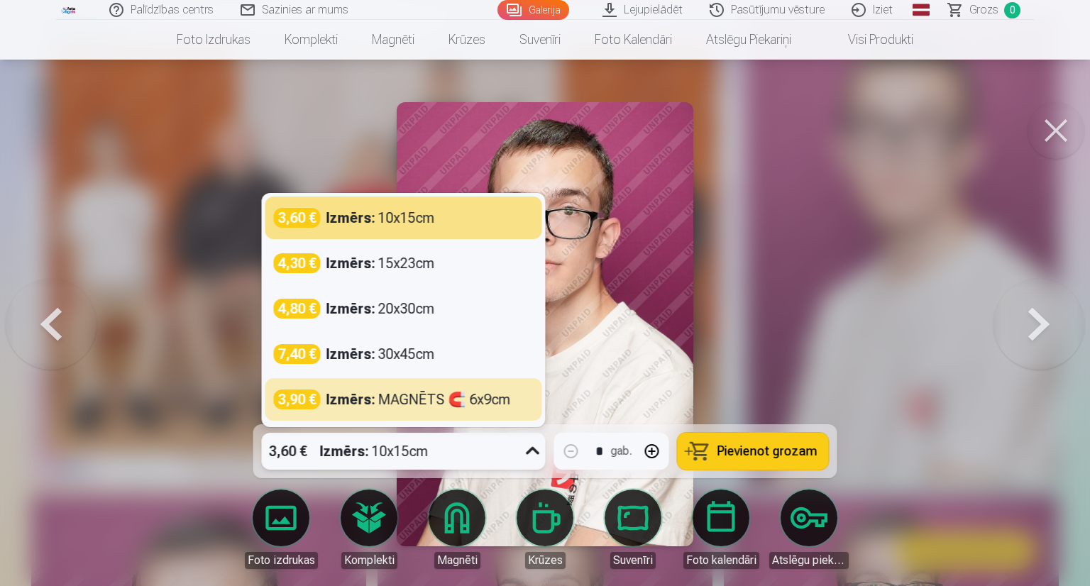
click at [180, 327] on div at bounding box center [545, 293] width 1090 height 586
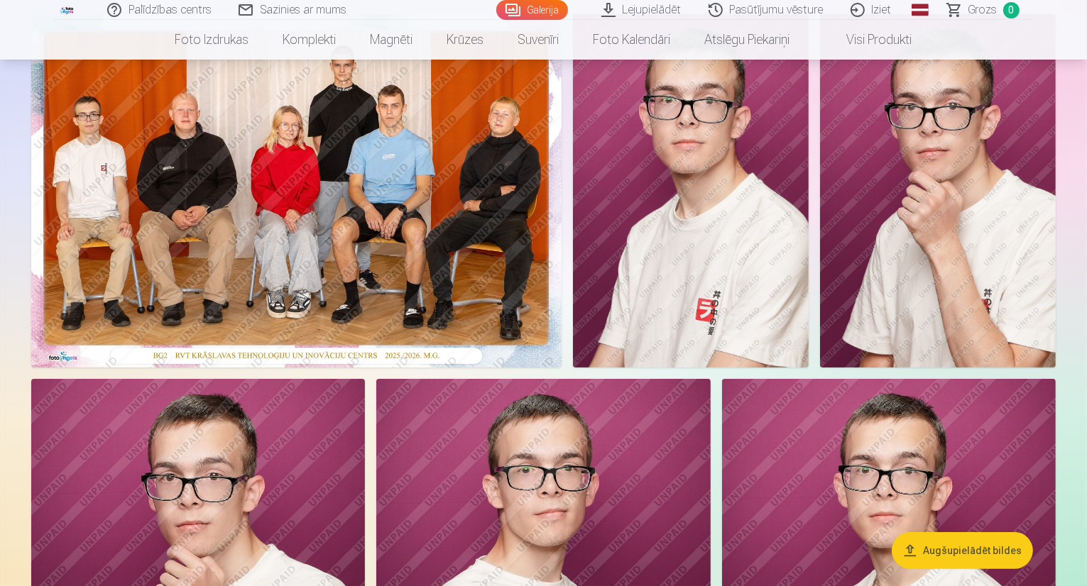
click at [809, 268] on img at bounding box center [691, 191] width 236 height 354
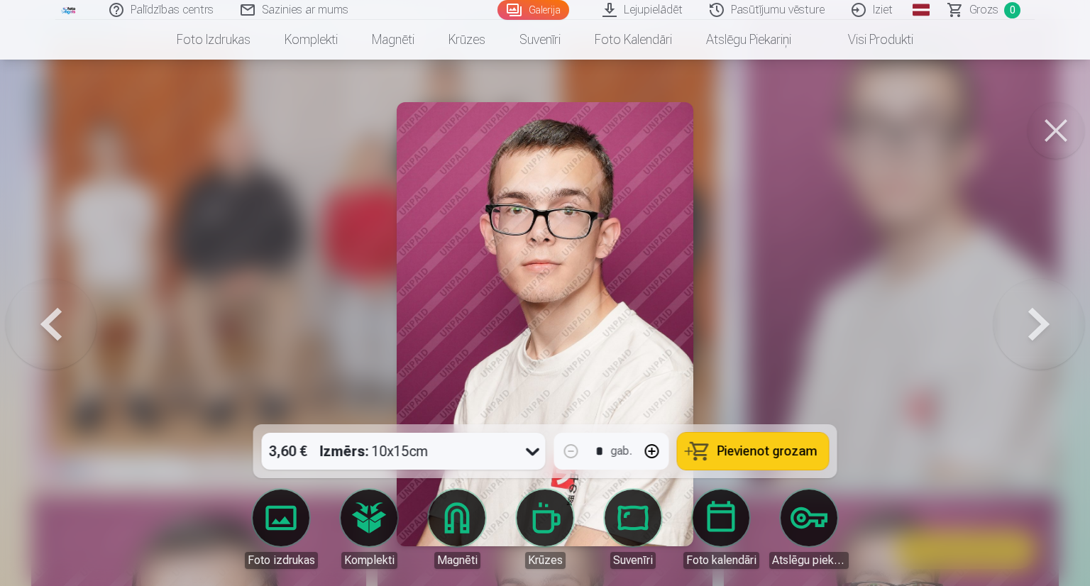
click at [813, 243] on div at bounding box center [545, 293] width 1090 height 586
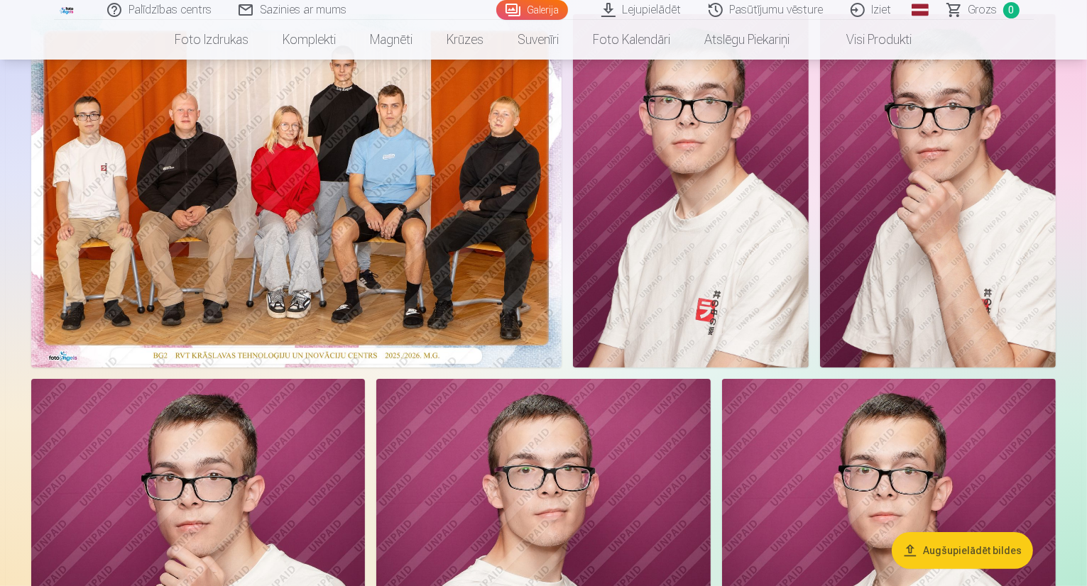
click at [765, 9] on link "Pasūtījumu vēsture" at bounding box center [767, 10] width 142 height 20
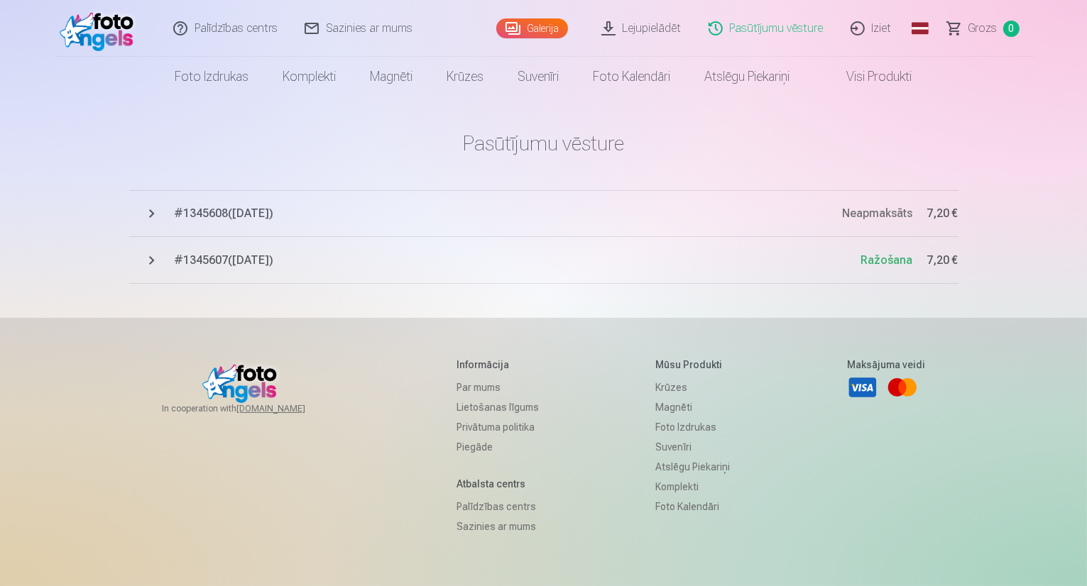
click at [863, 211] on span "Neapmaksāts" at bounding box center [878, 213] width 70 height 13
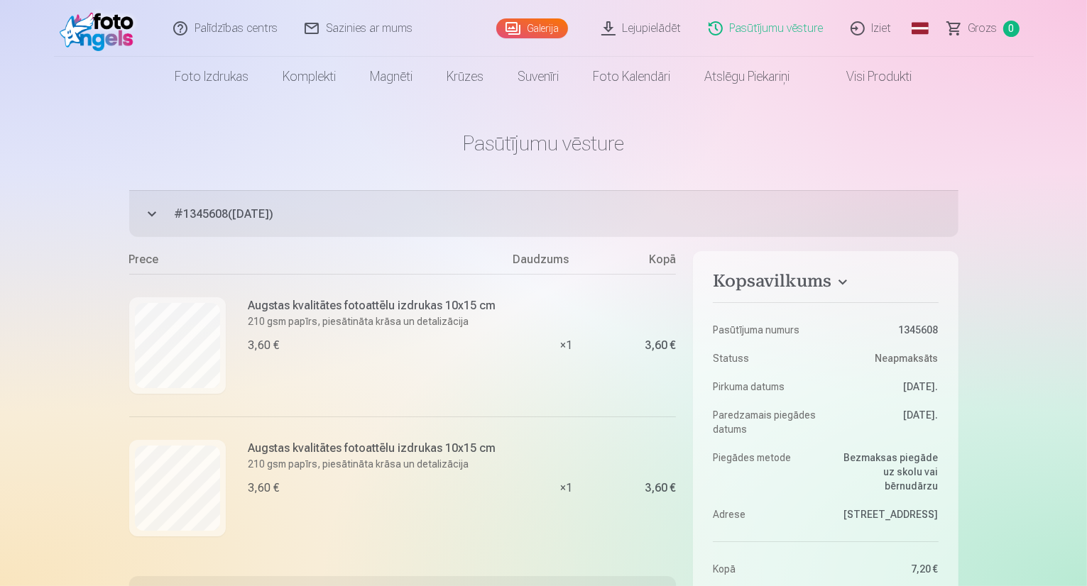
click at [149, 218] on button "# 1345608 ( 12.09.2025 ) Neapmaksāts 7,20 €" at bounding box center [543, 213] width 829 height 47
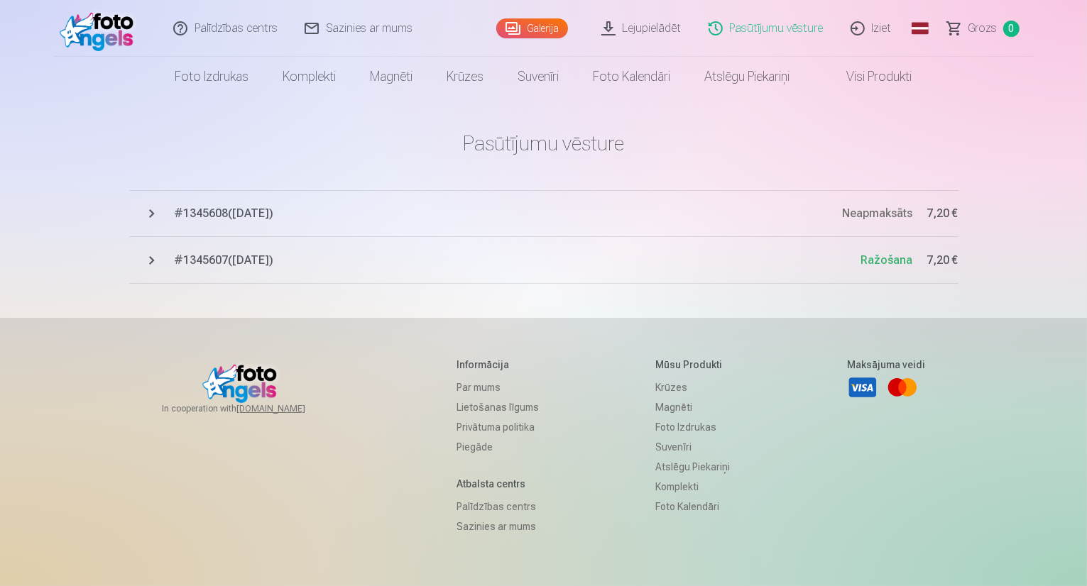
click at [872, 82] on link "Visi produkti" at bounding box center [868, 77] width 122 height 40
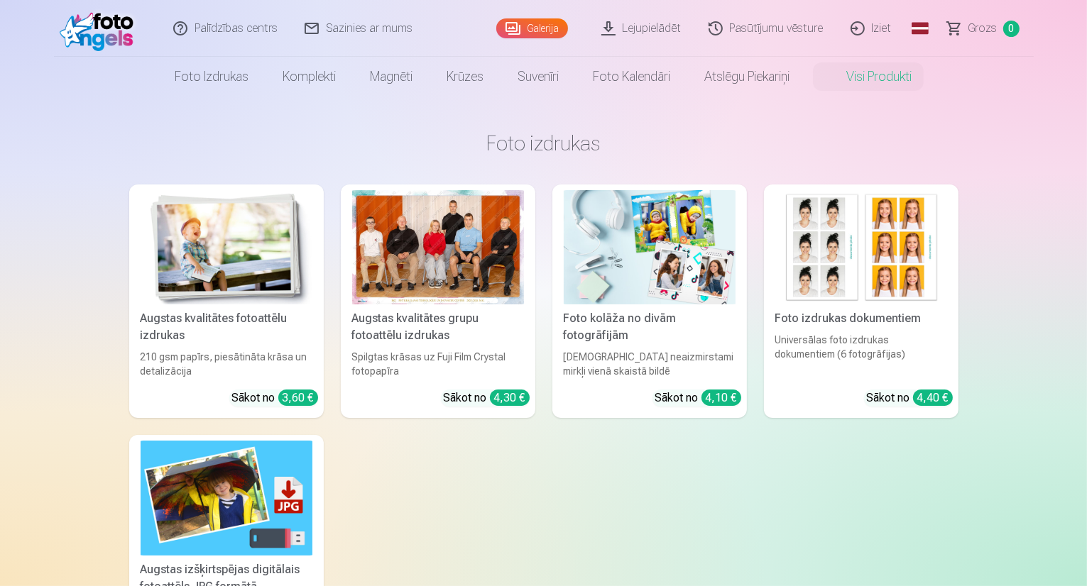
click at [525, 32] on link "Galerija" at bounding box center [532, 28] width 72 height 20
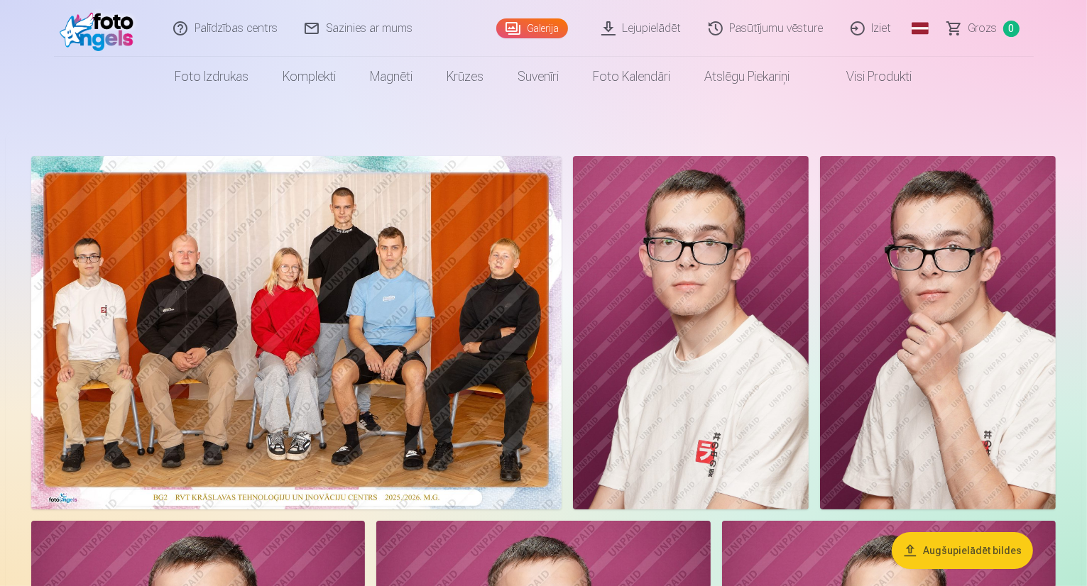
click at [649, 26] on link "Lejupielādēt" at bounding box center [642, 28] width 107 height 57
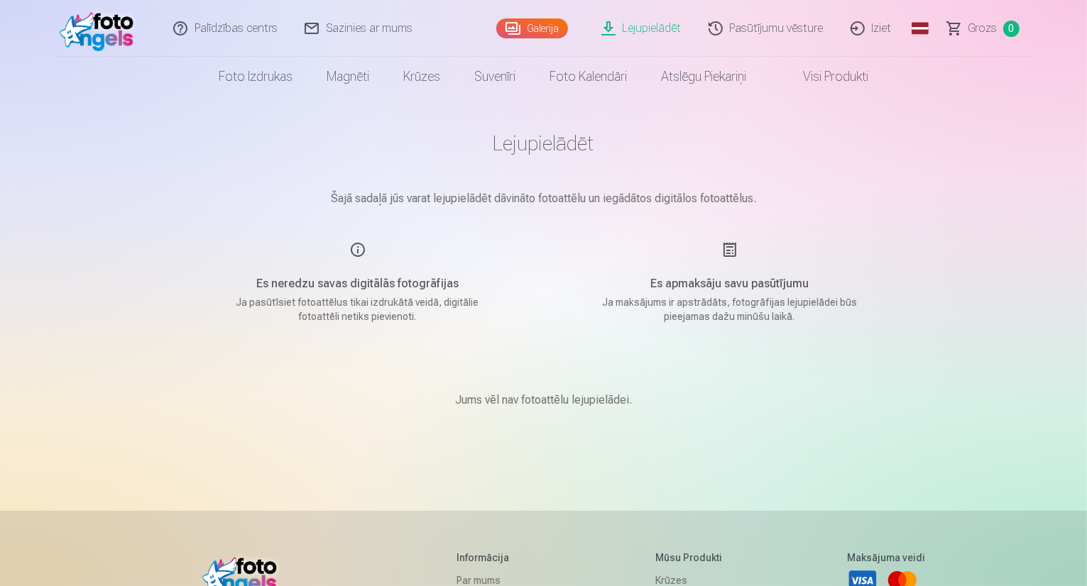
click at [871, 29] on link "Iziet" at bounding box center [872, 28] width 68 height 57
